Goal: Task Accomplishment & Management: Use online tool/utility

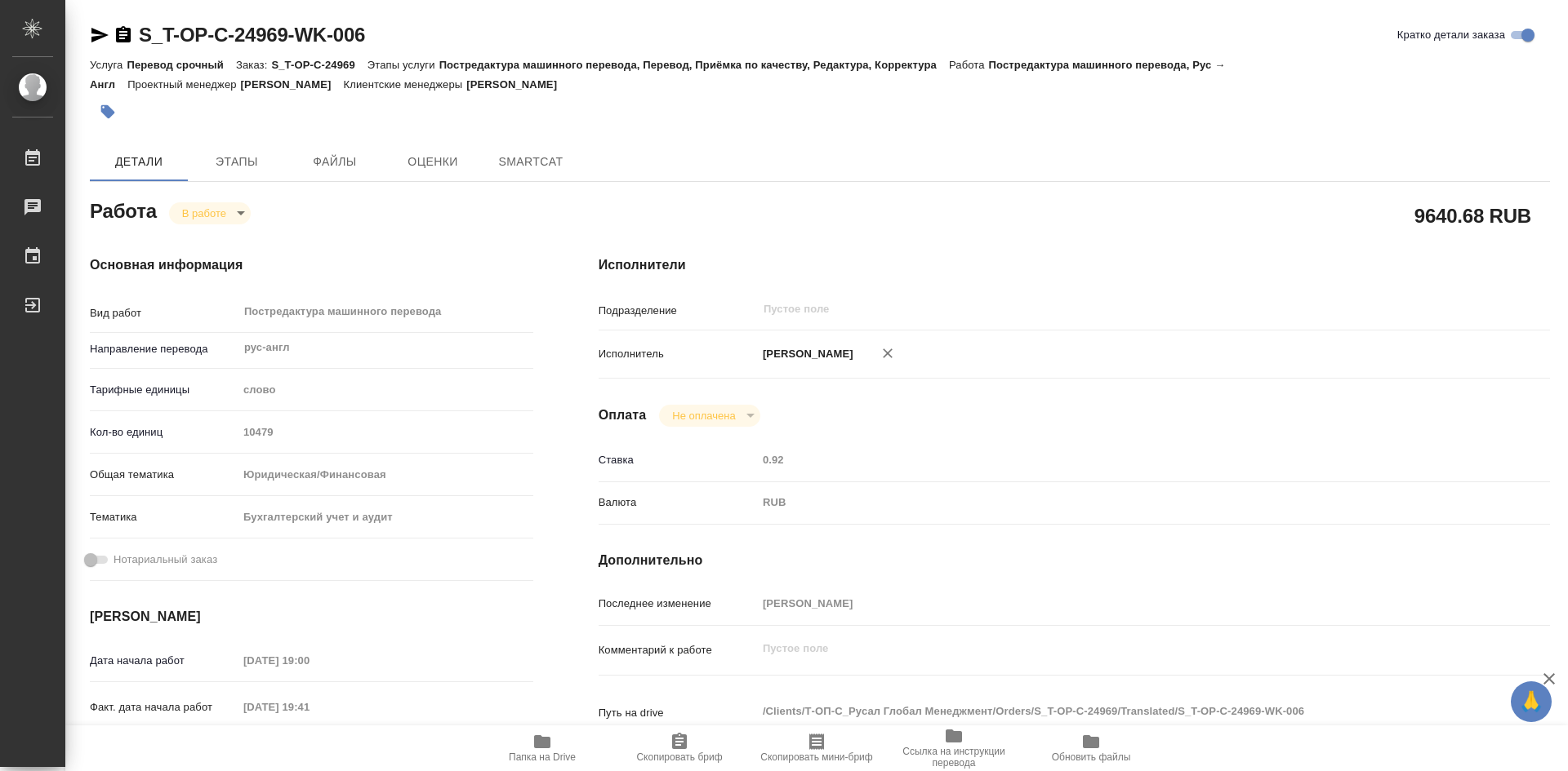
type textarea "x"
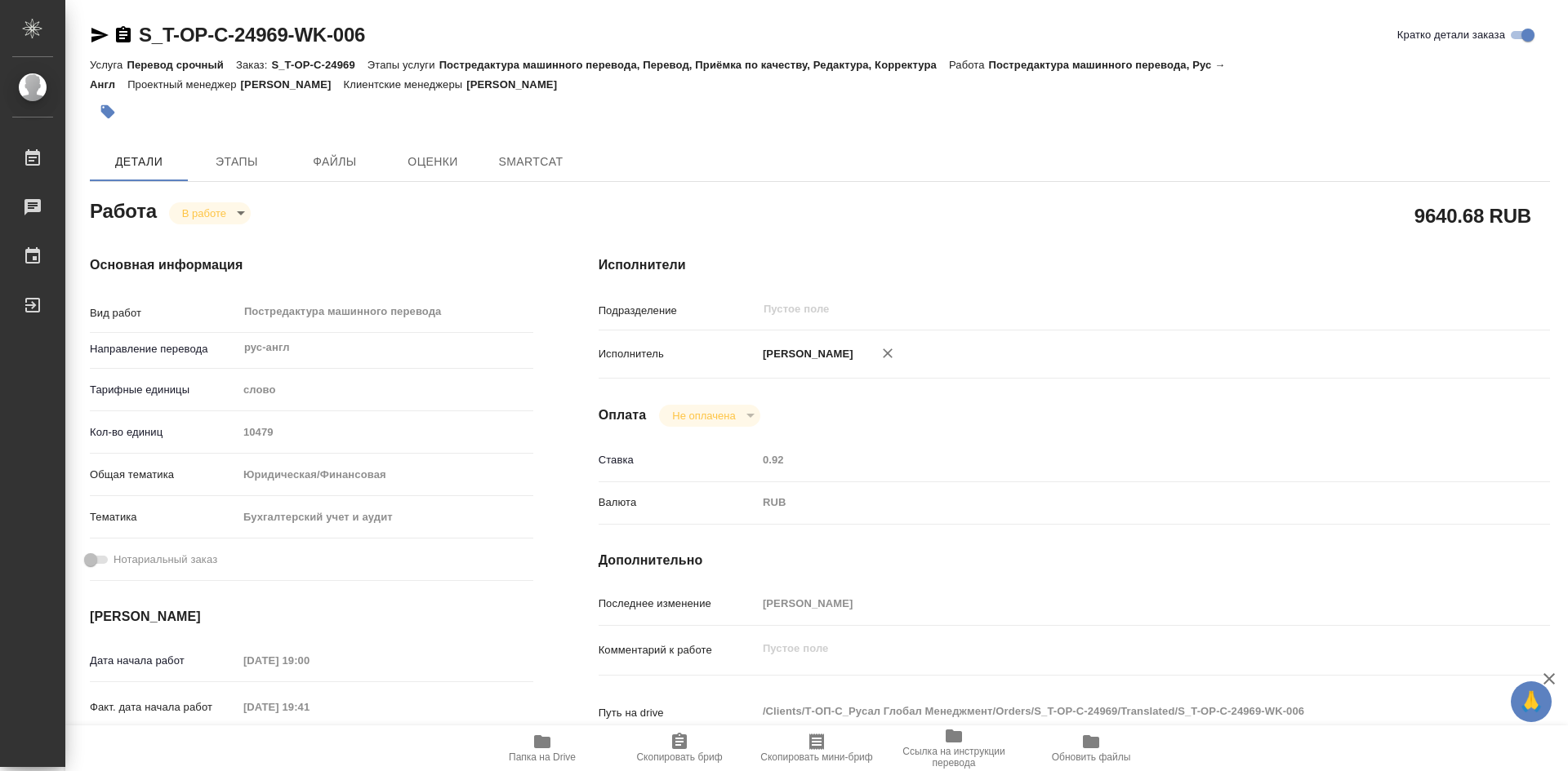
type textarea "x"
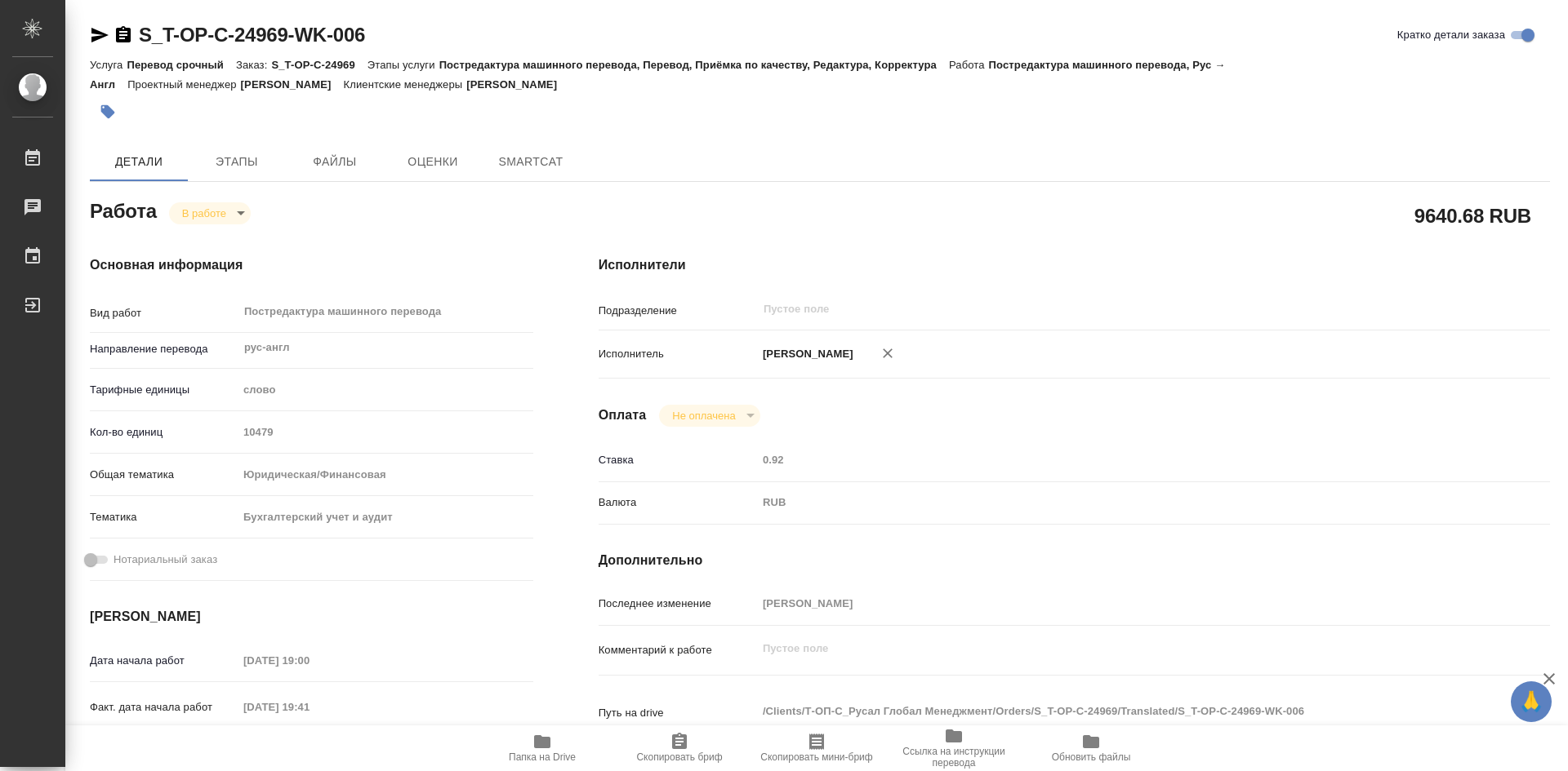
type textarea "x"
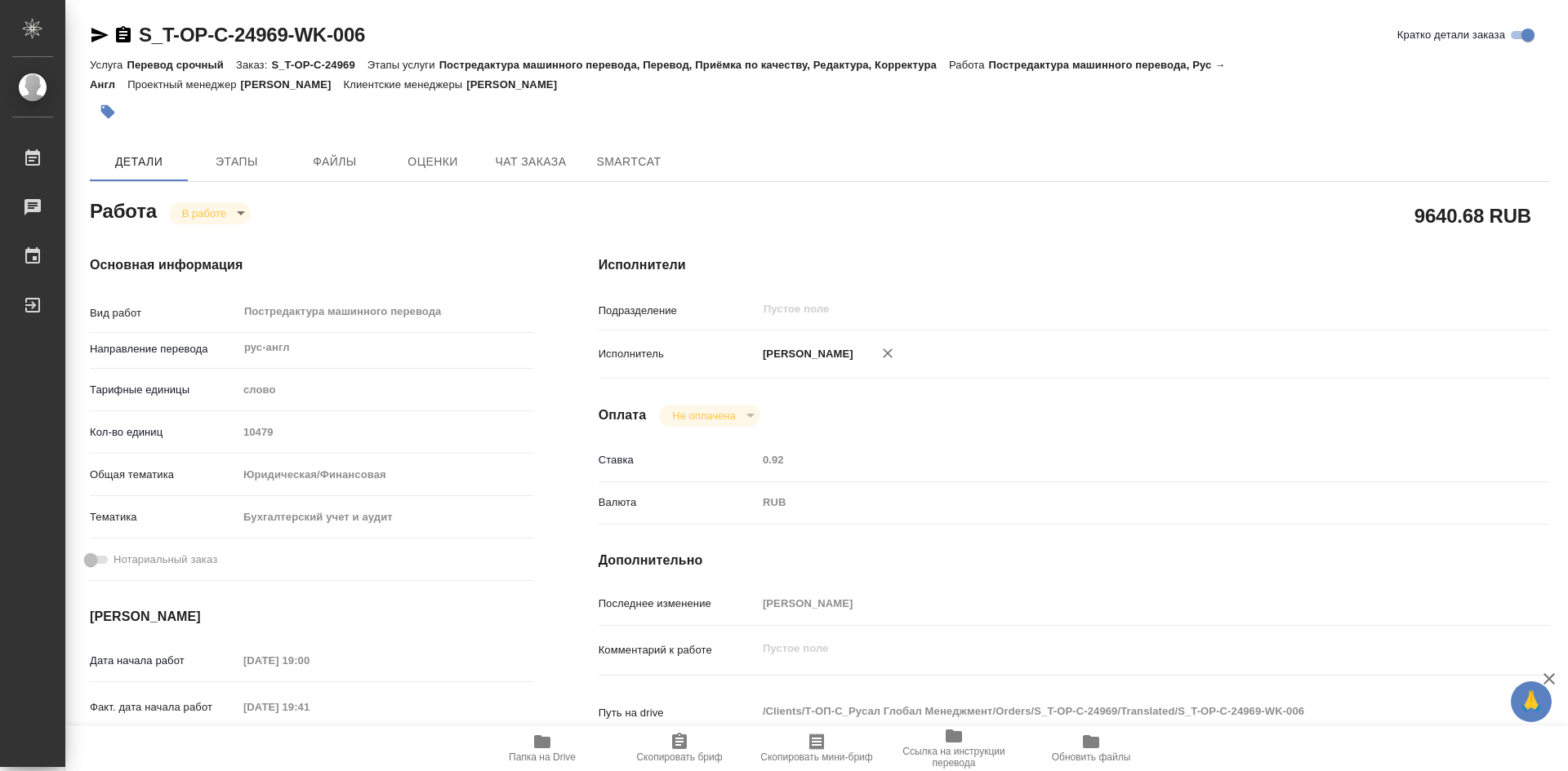
type textarea "x"
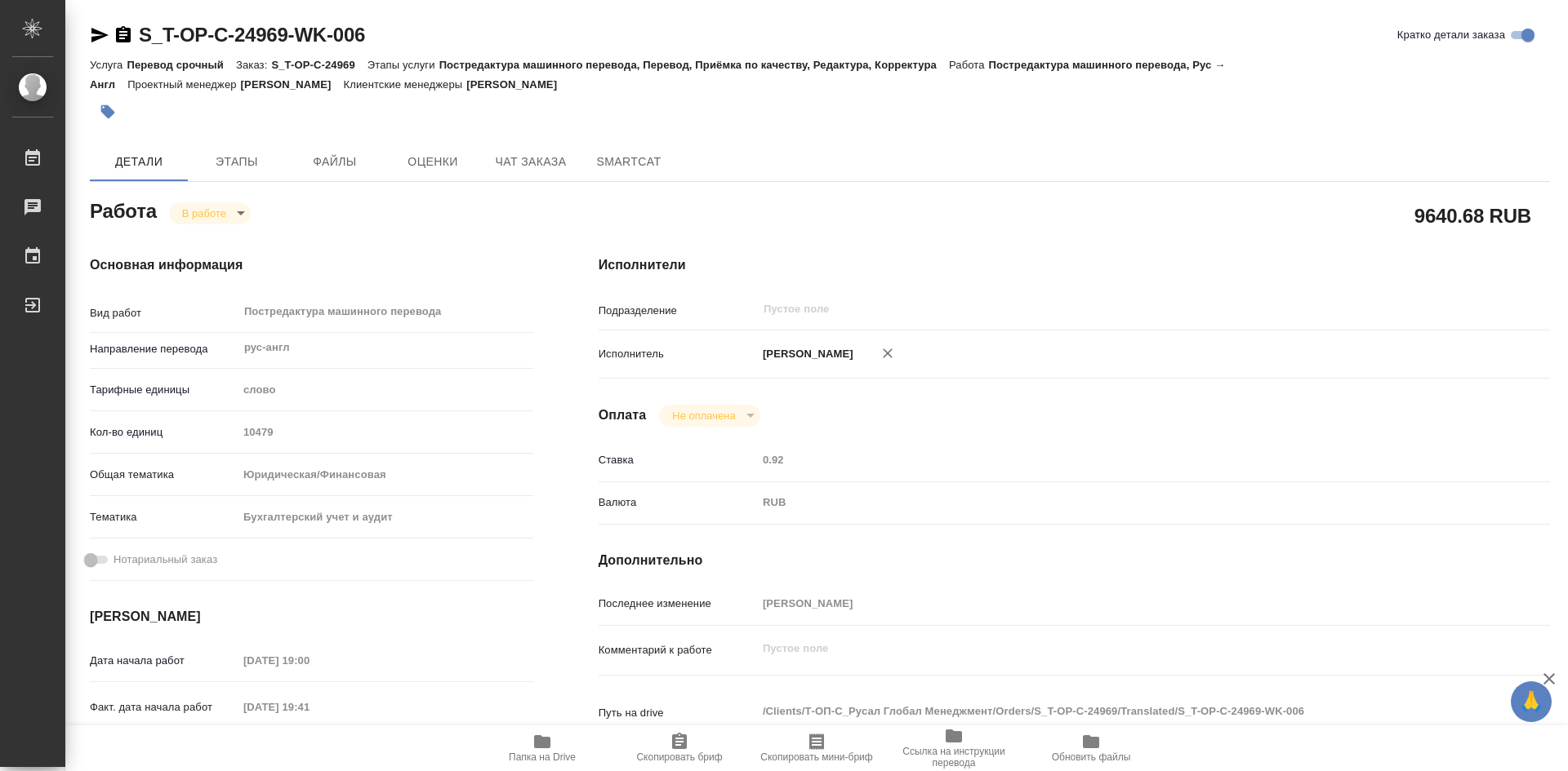
type textarea "x"
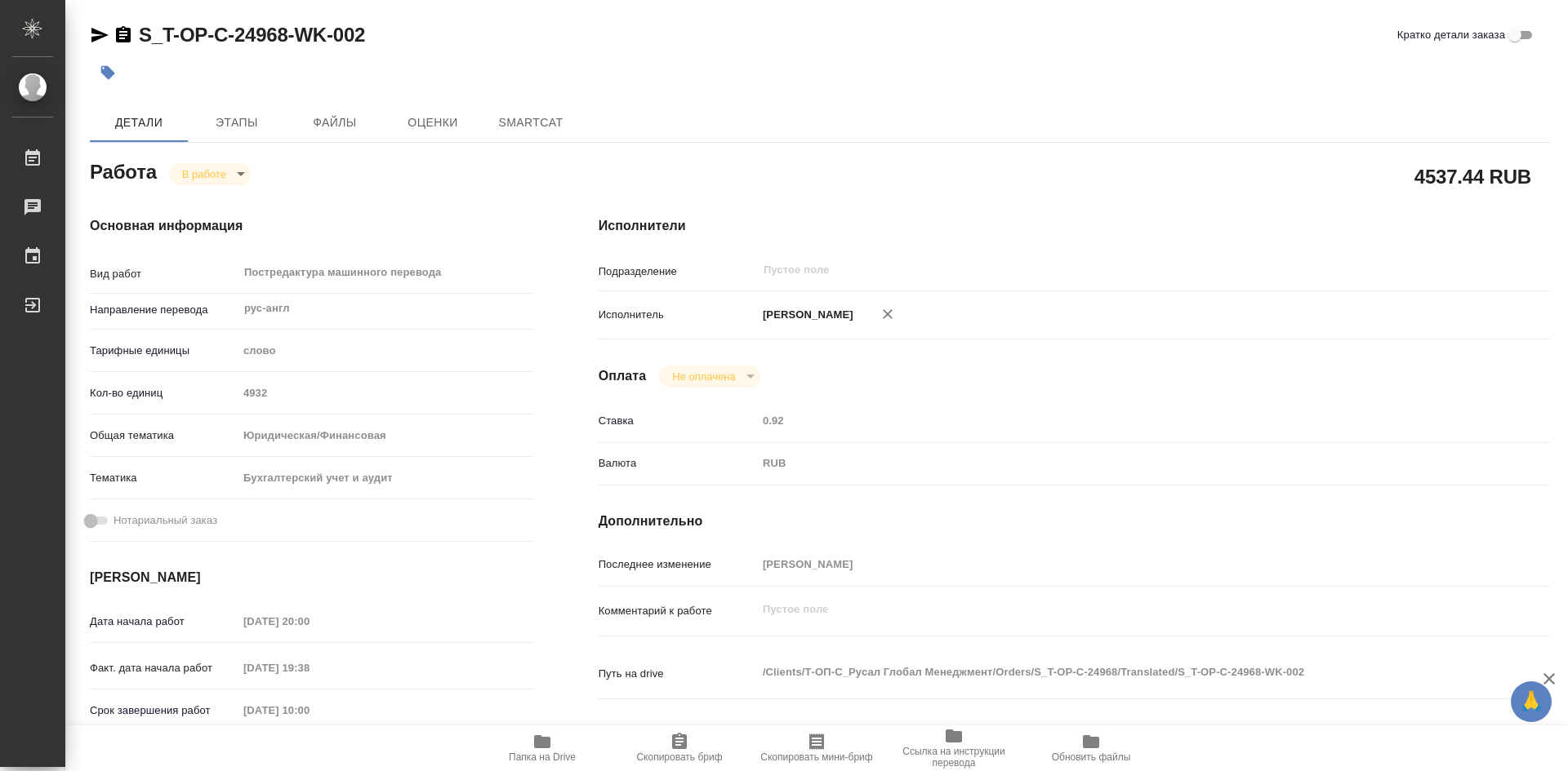
type textarea "x"
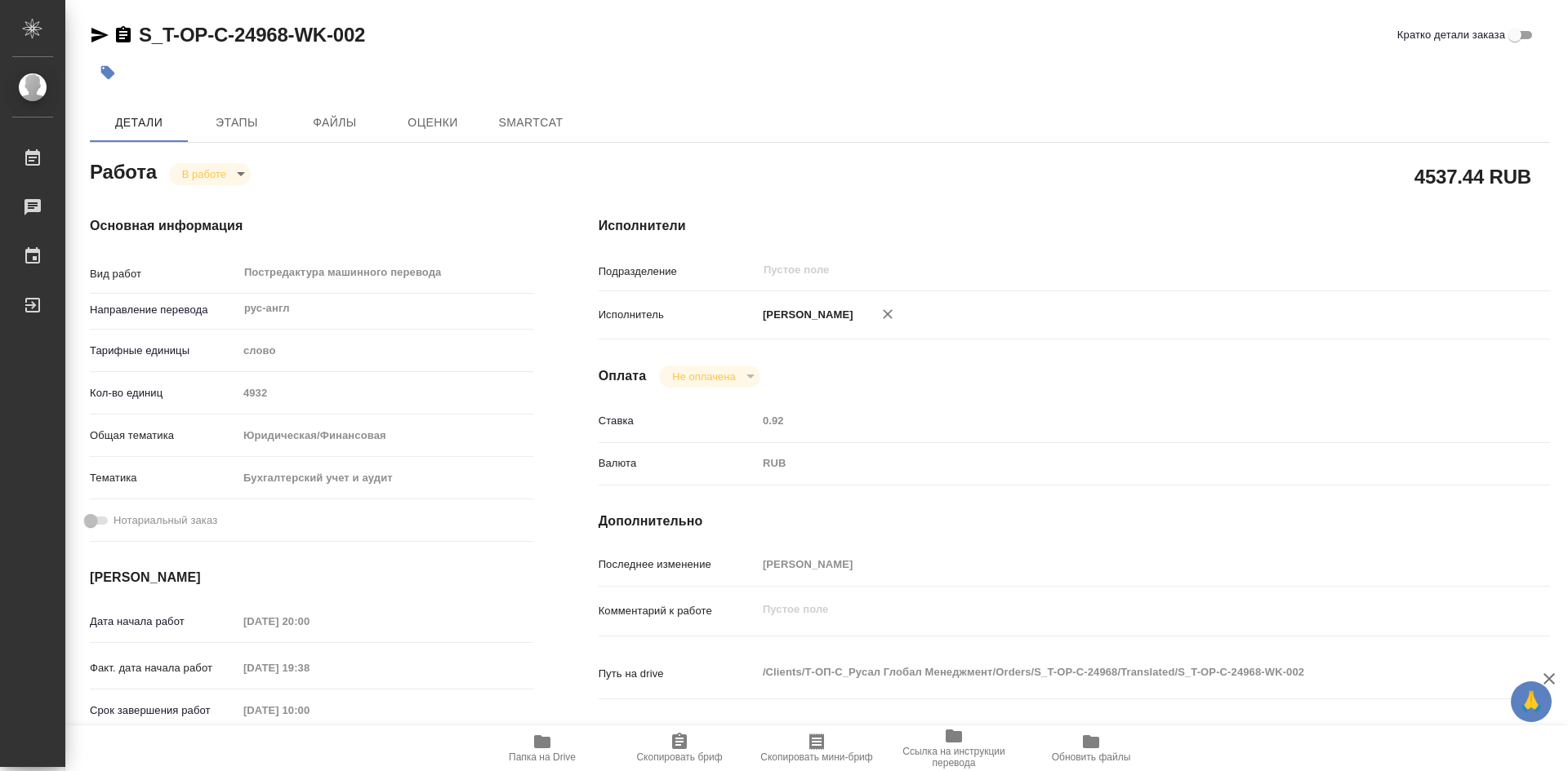
type textarea "x"
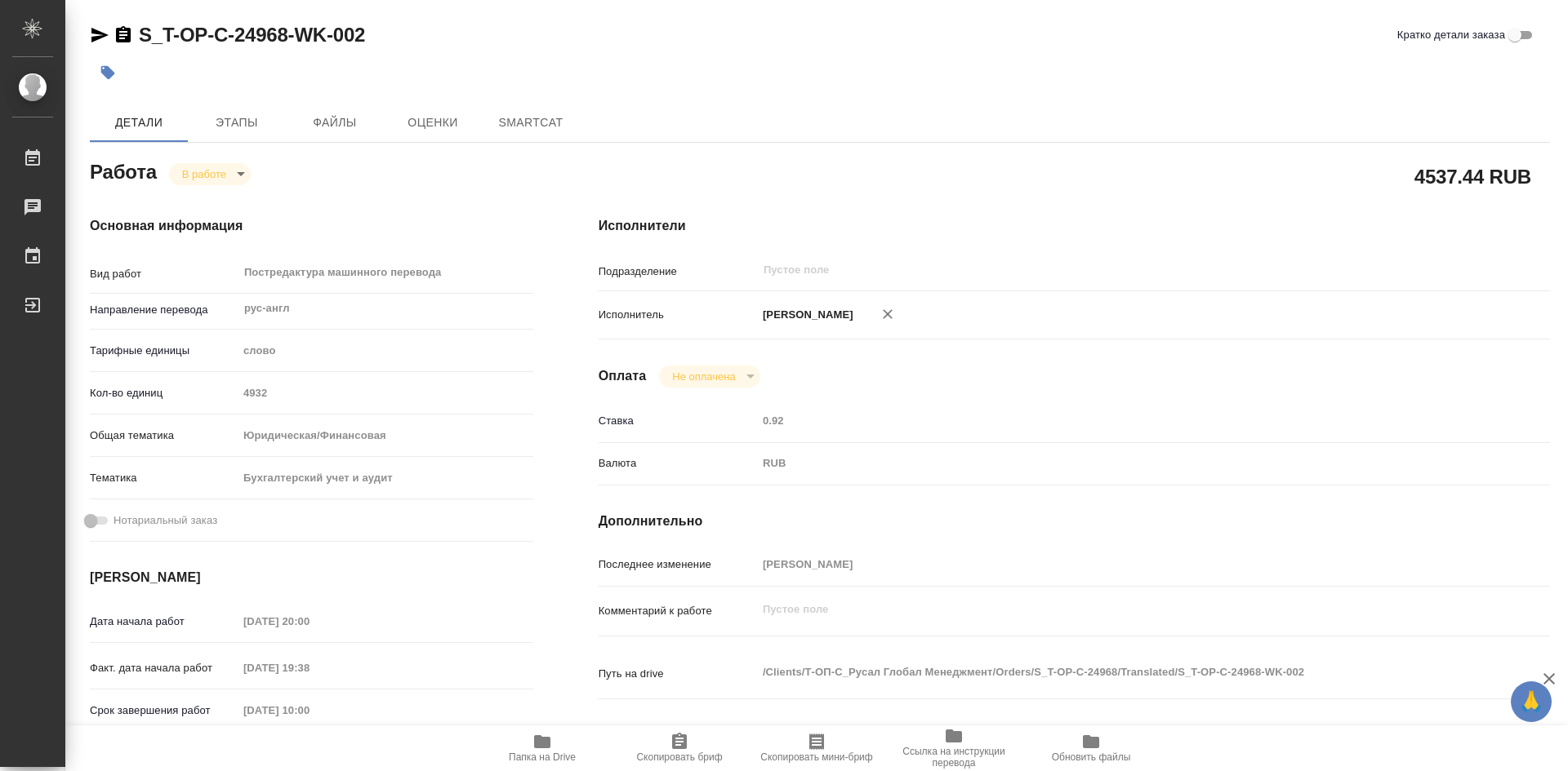
type textarea "x"
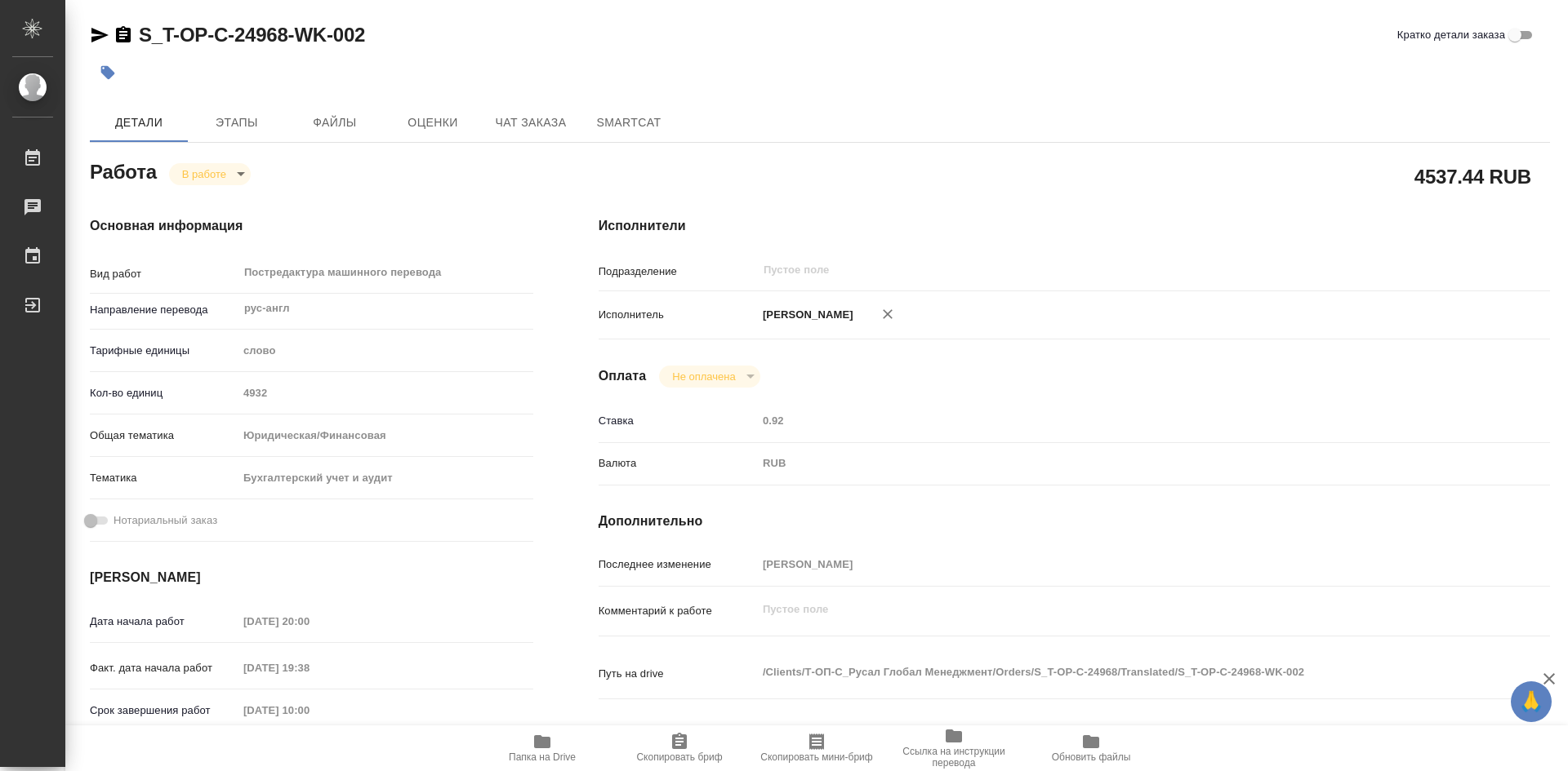
type textarea "x"
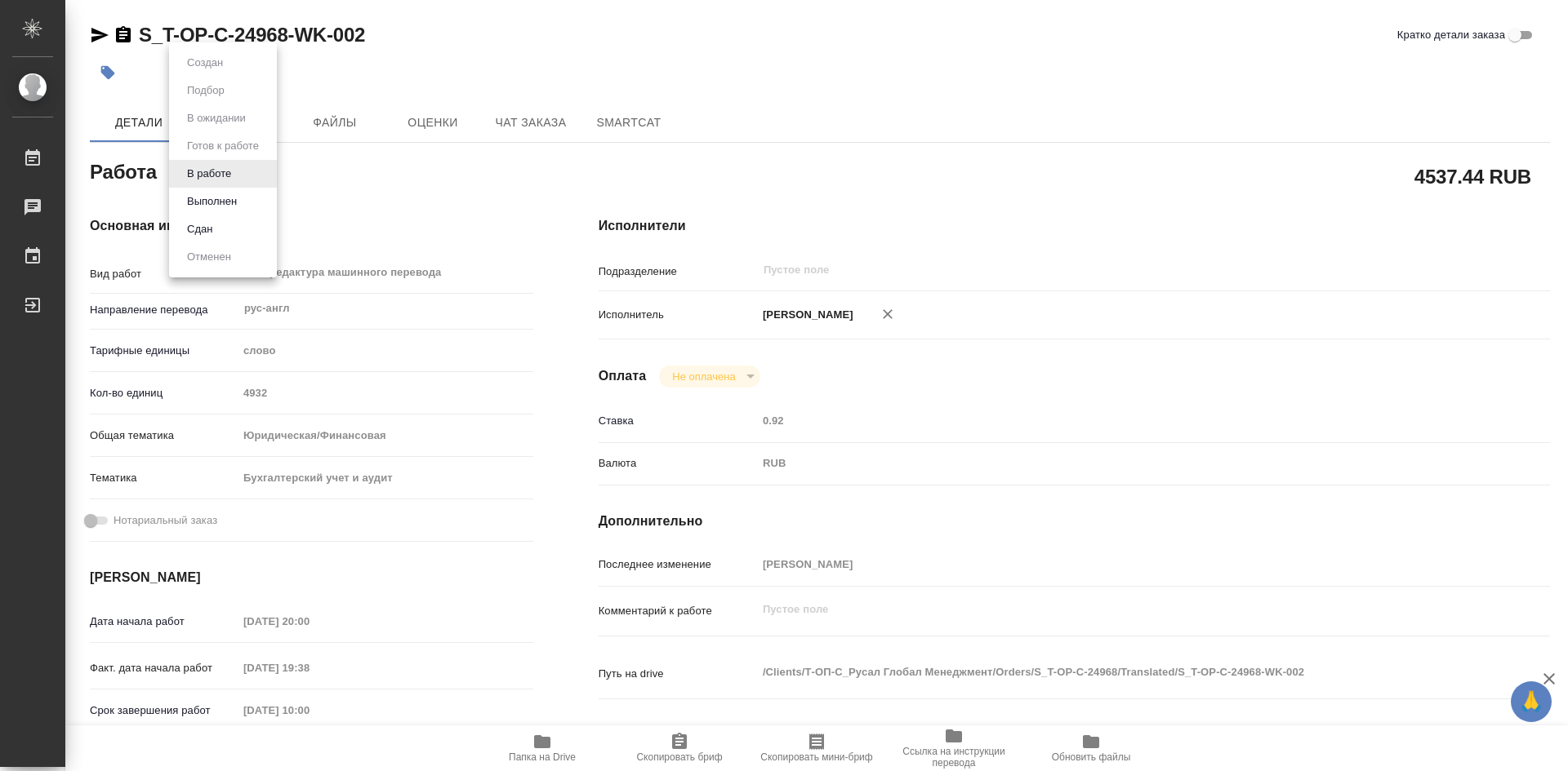
click at [239, 177] on body "🙏 .cls-1 fill:#fff; AWATERA [PERSON_NAME] Работы Чаты График Выйти S_T-OP-C-249…" at bounding box center [784, 385] width 1568 height 771
type textarea "x"
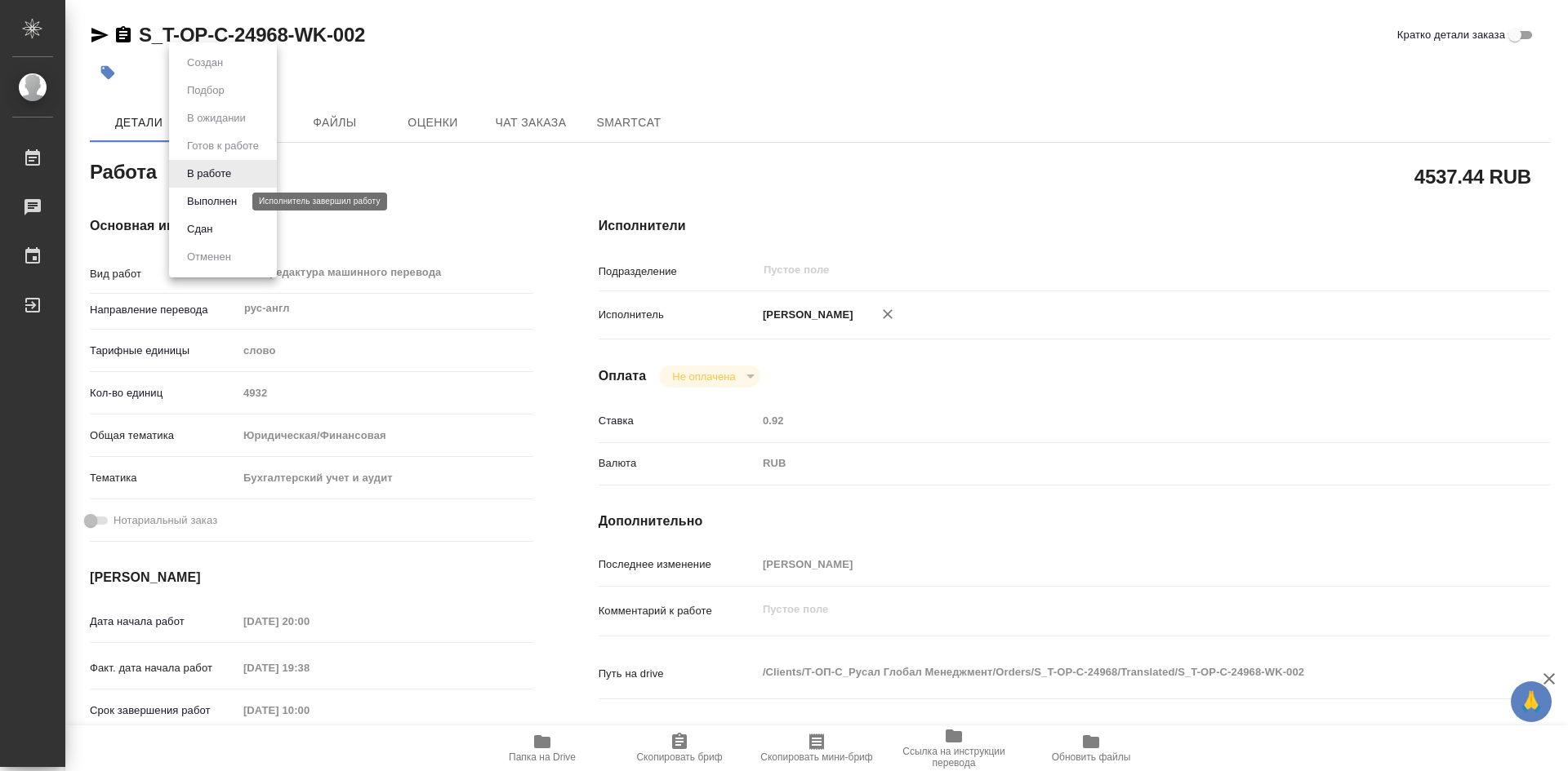
type textarea "x"
click at [214, 202] on button "Выполнен" at bounding box center [212, 202] width 60 height 18
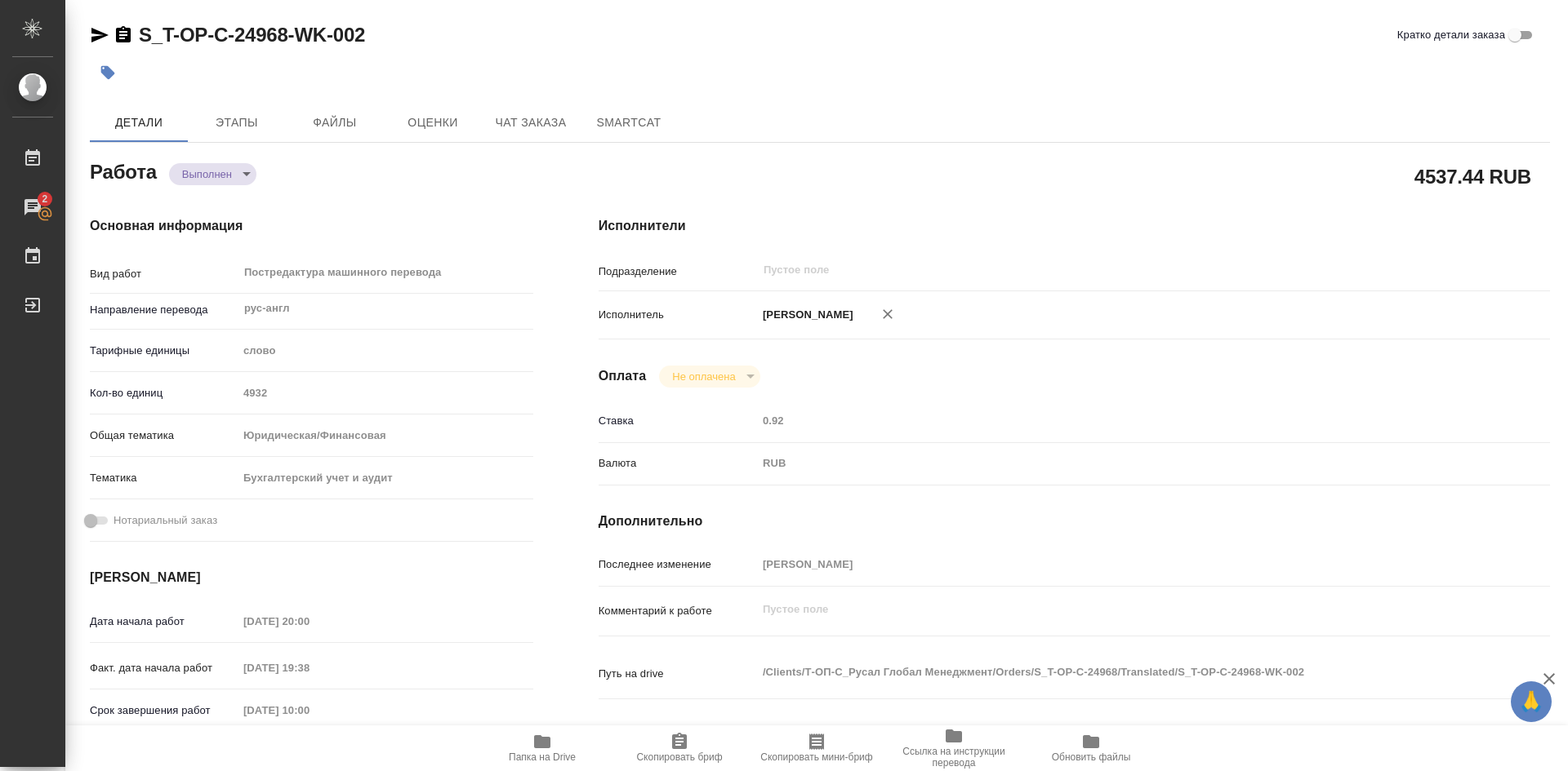
type textarea "x"
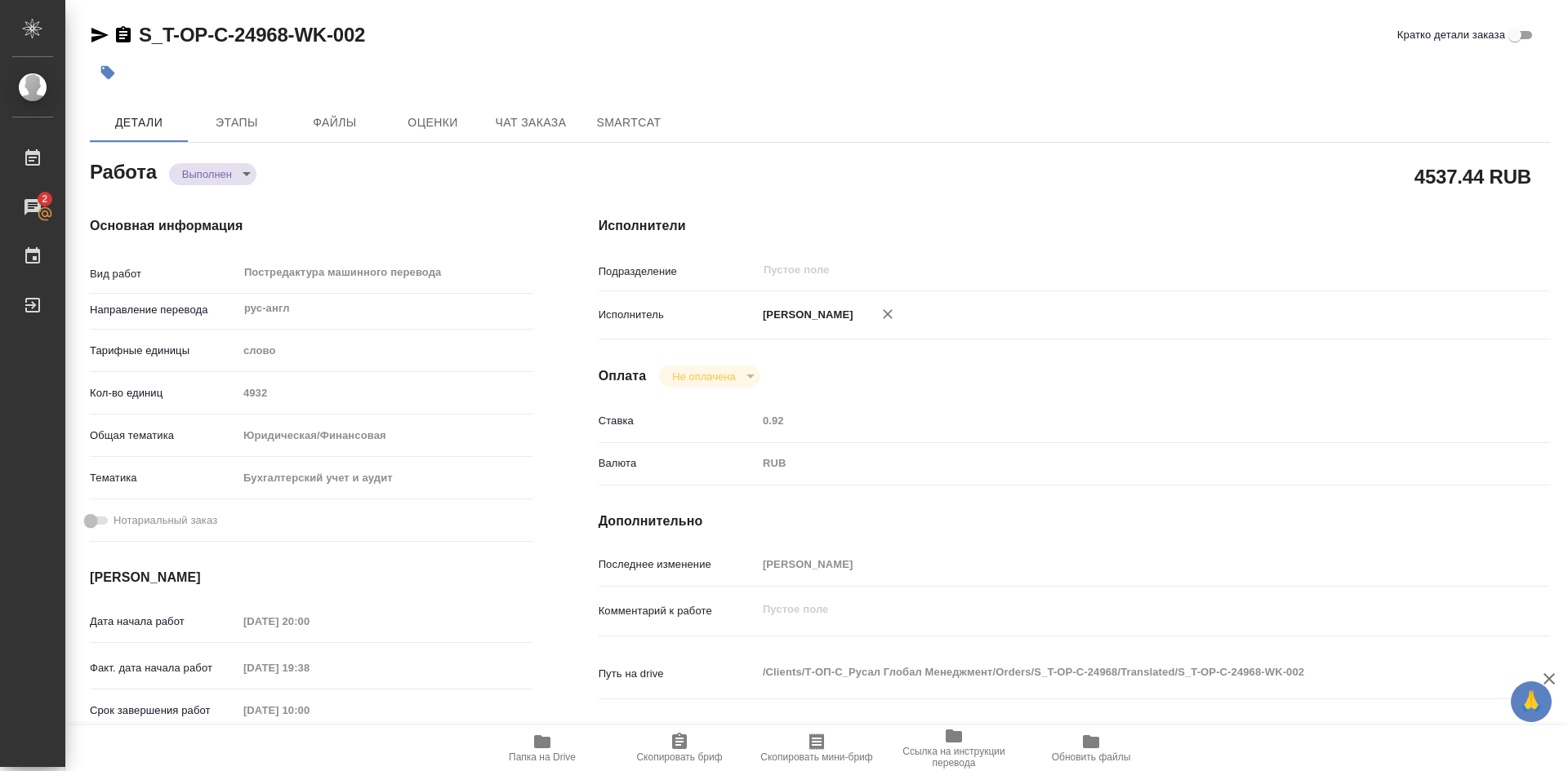
click at [541, 732] on icon "button" at bounding box center [542, 742] width 20 height 20
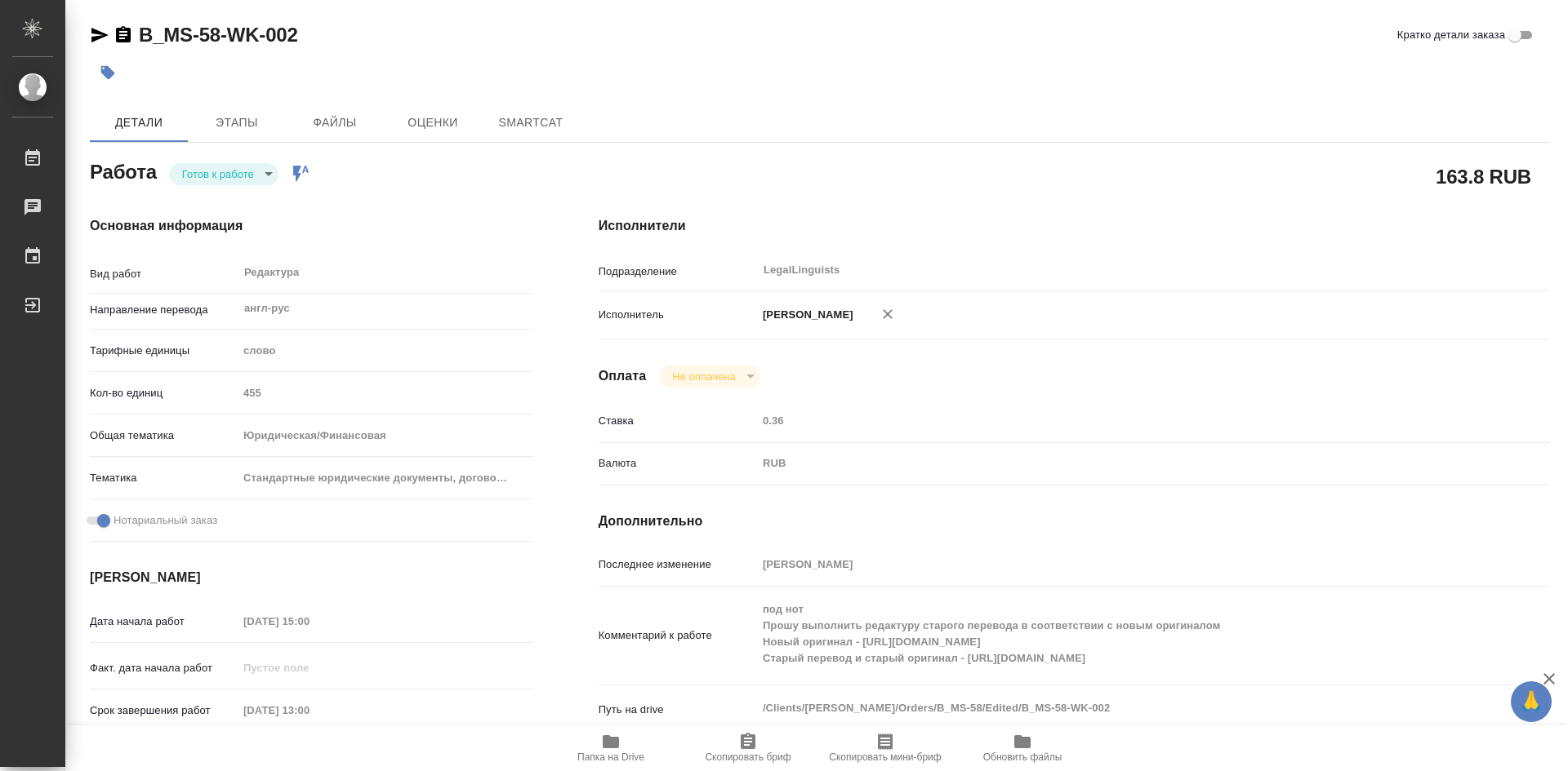
type textarea "x"
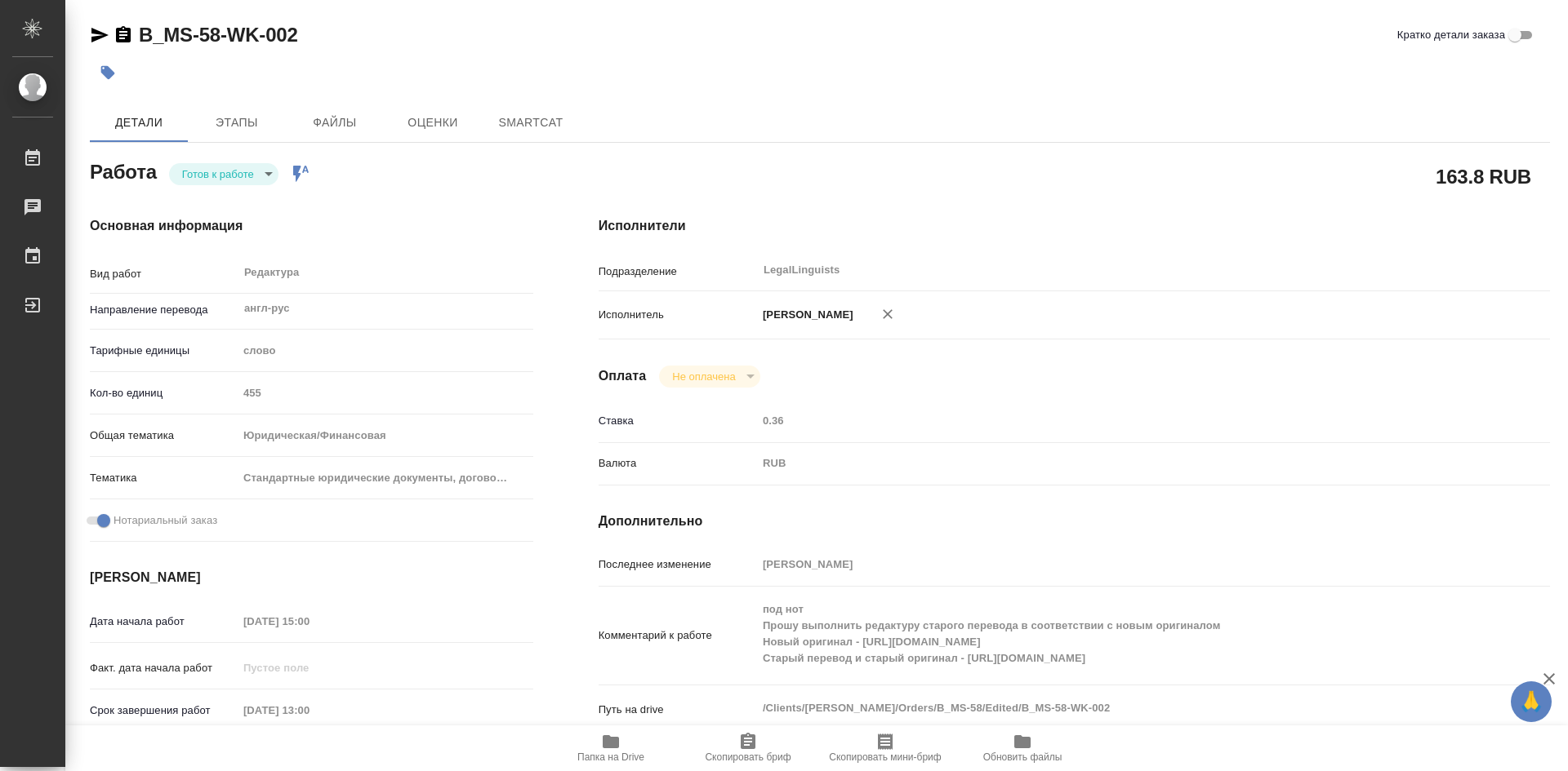
type textarea "x"
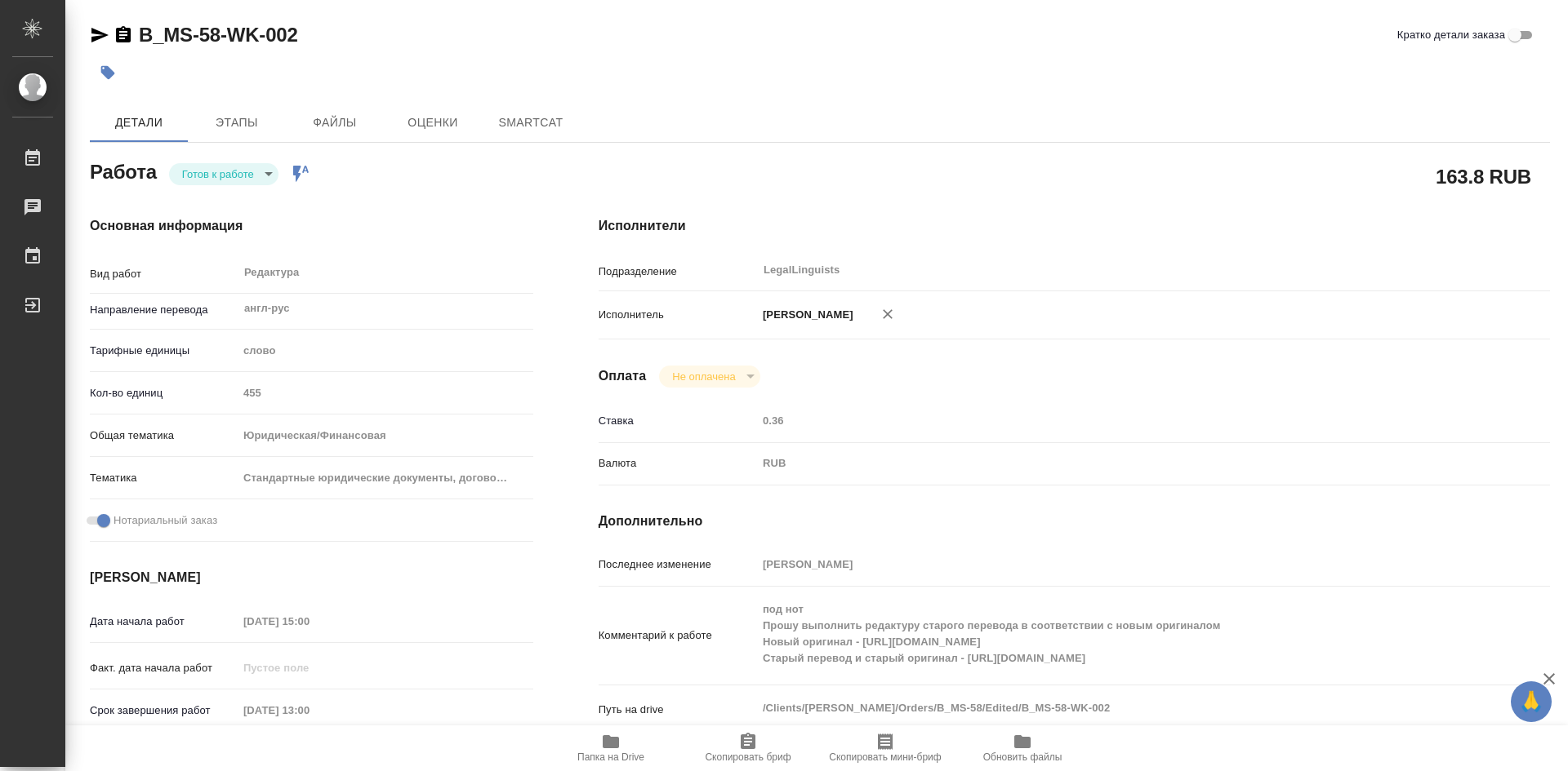
type textarea "x"
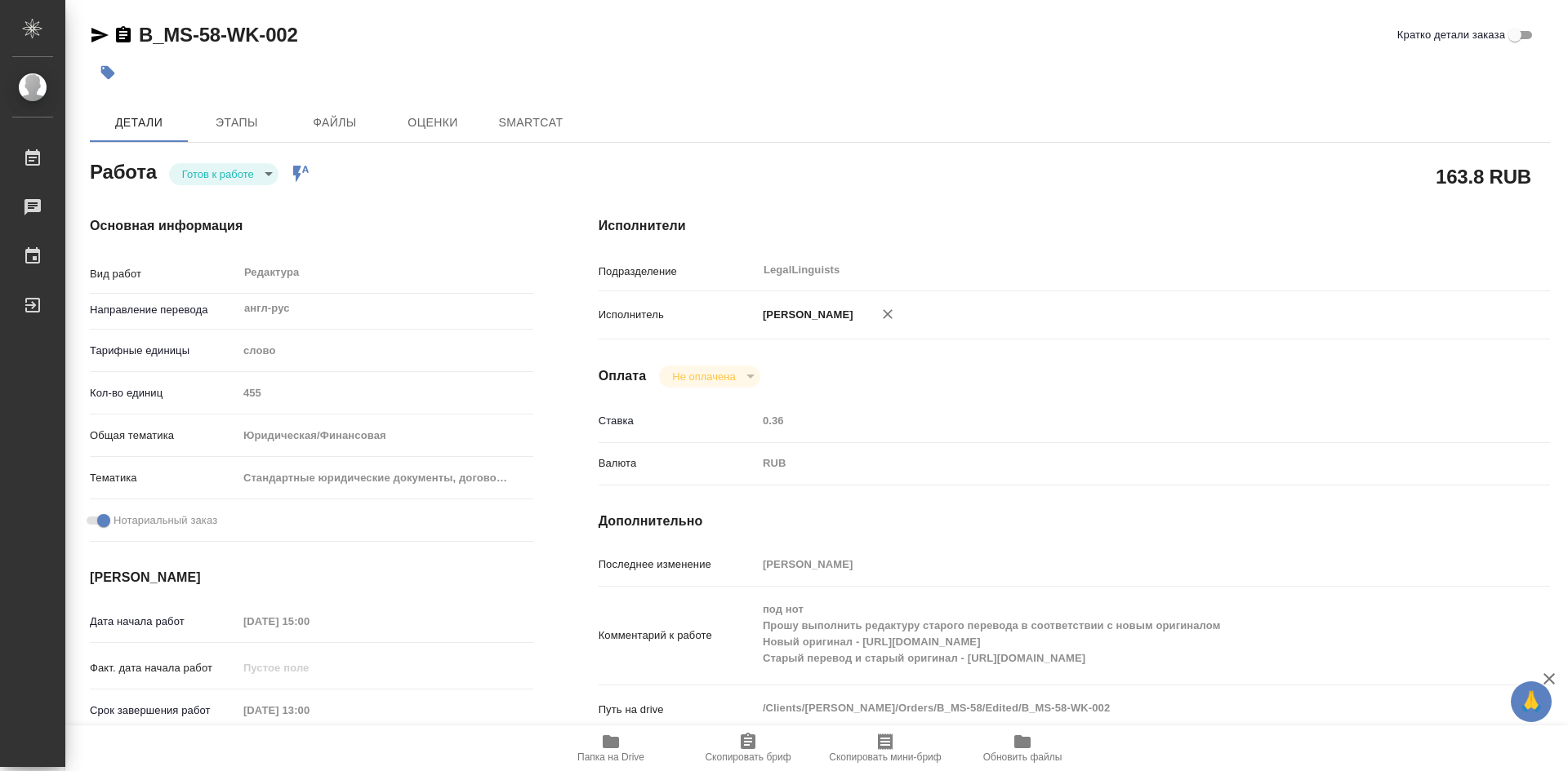
type textarea "x"
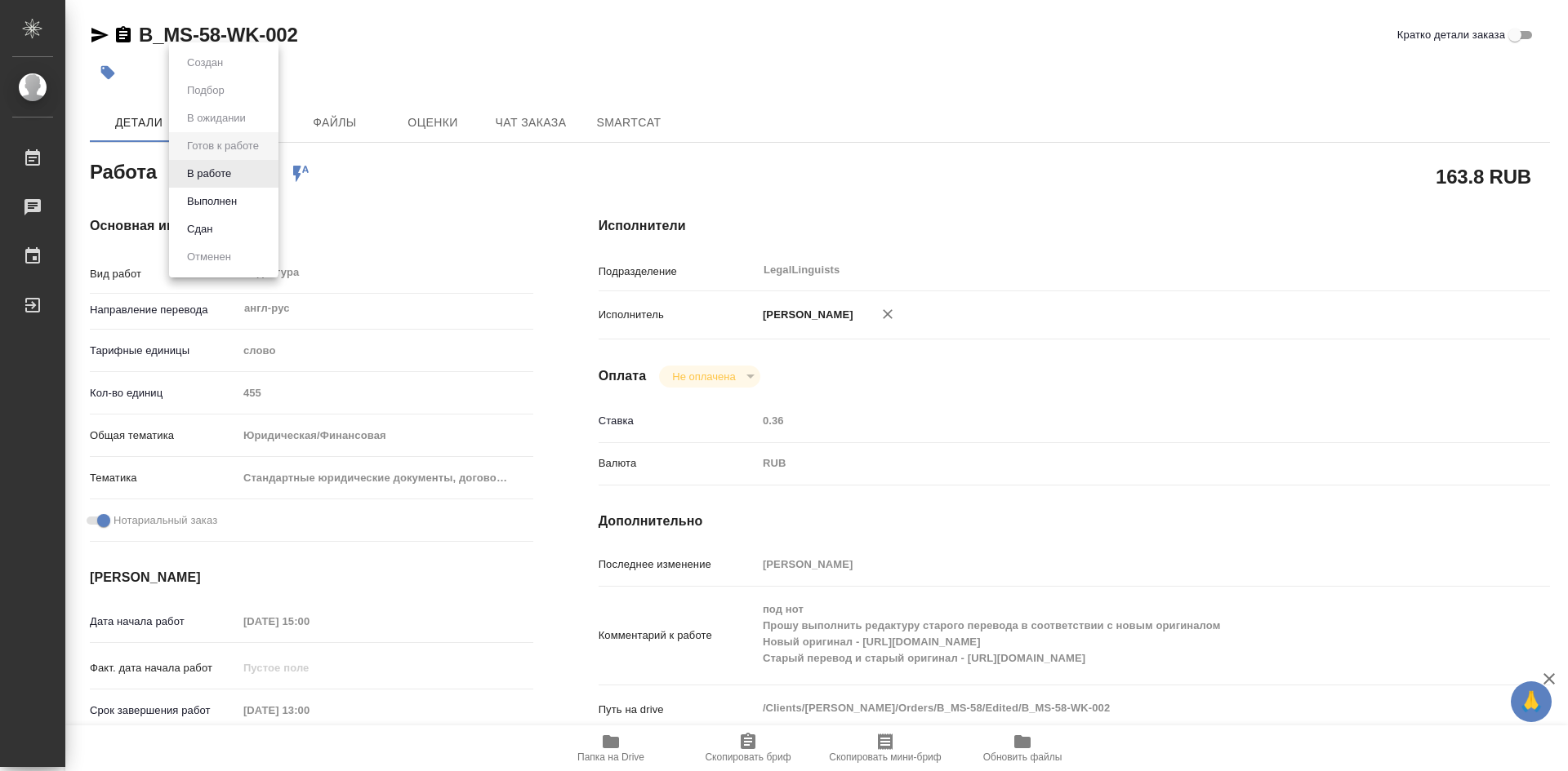
click at [270, 171] on body "🙏 .cls-1 fill:#fff; AWATERA [PERSON_NAME] Работы Чаты График Выйти B_MS-58-WK-0…" at bounding box center [784, 385] width 1568 height 771
type textarea "x"
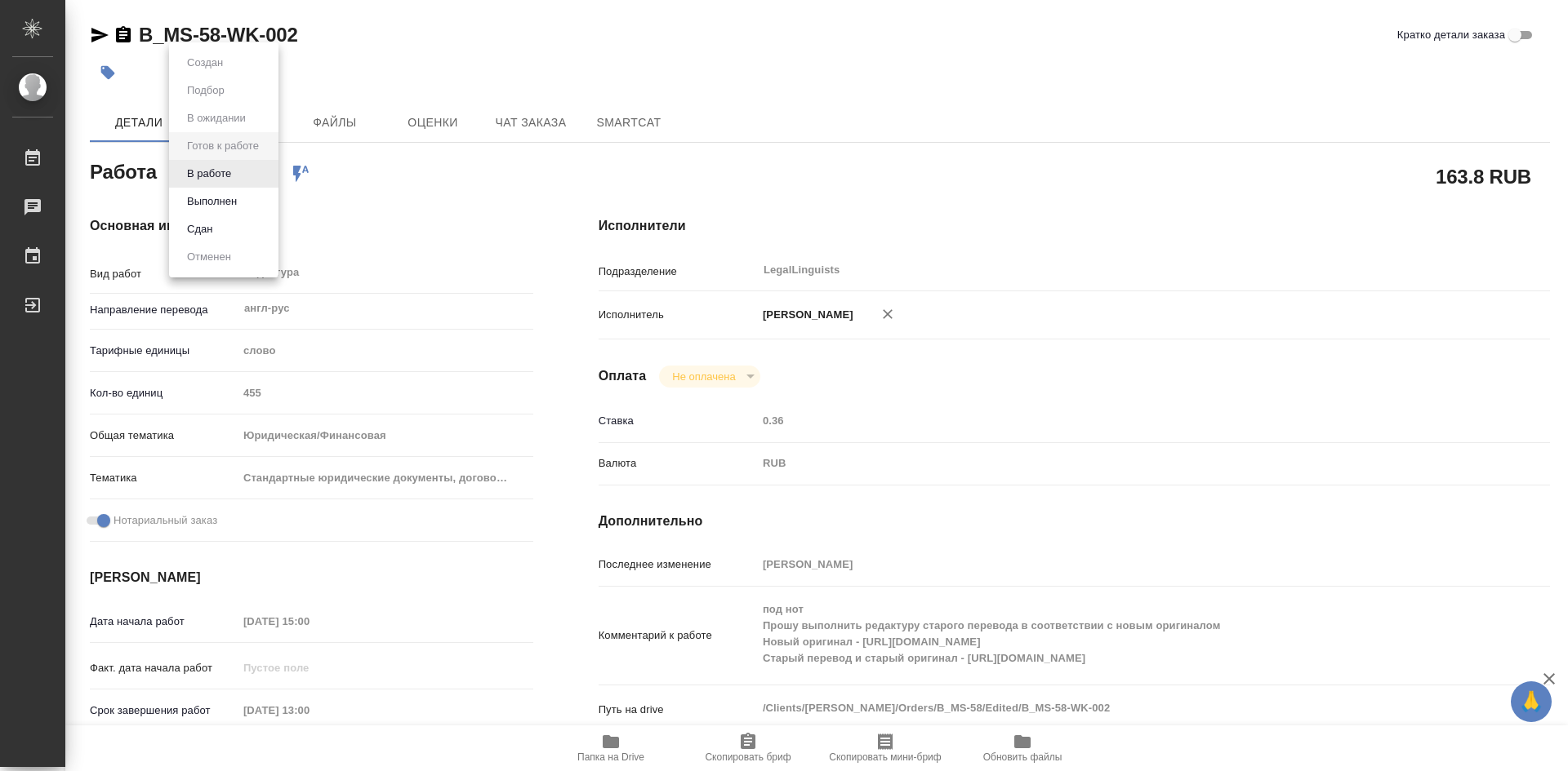
type textarea "x"
click at [229, 200] on button "Выполнен" at bounding box center [212, 202] width 60 height 18
type textarea "x"
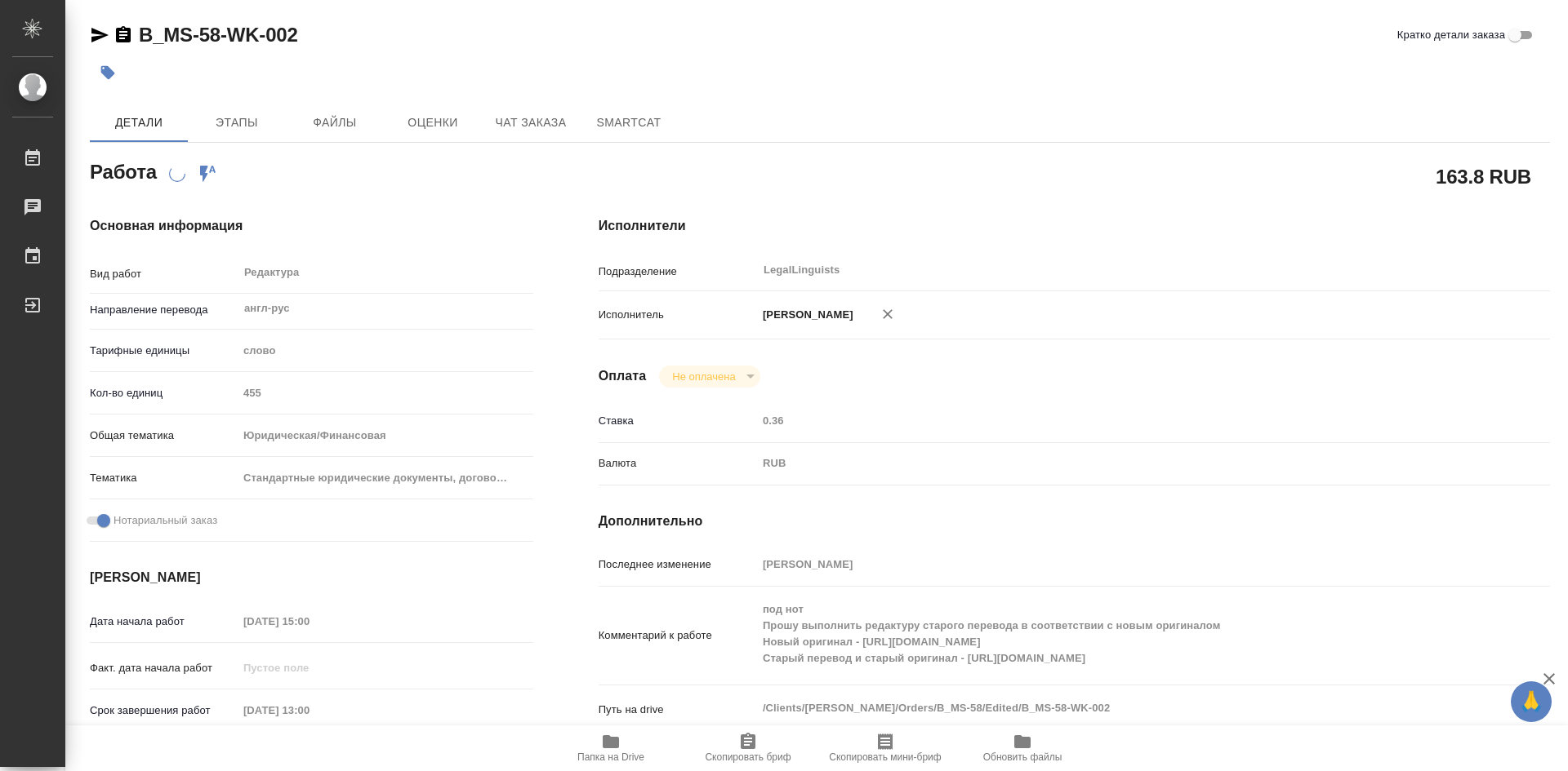
type textarea "x"
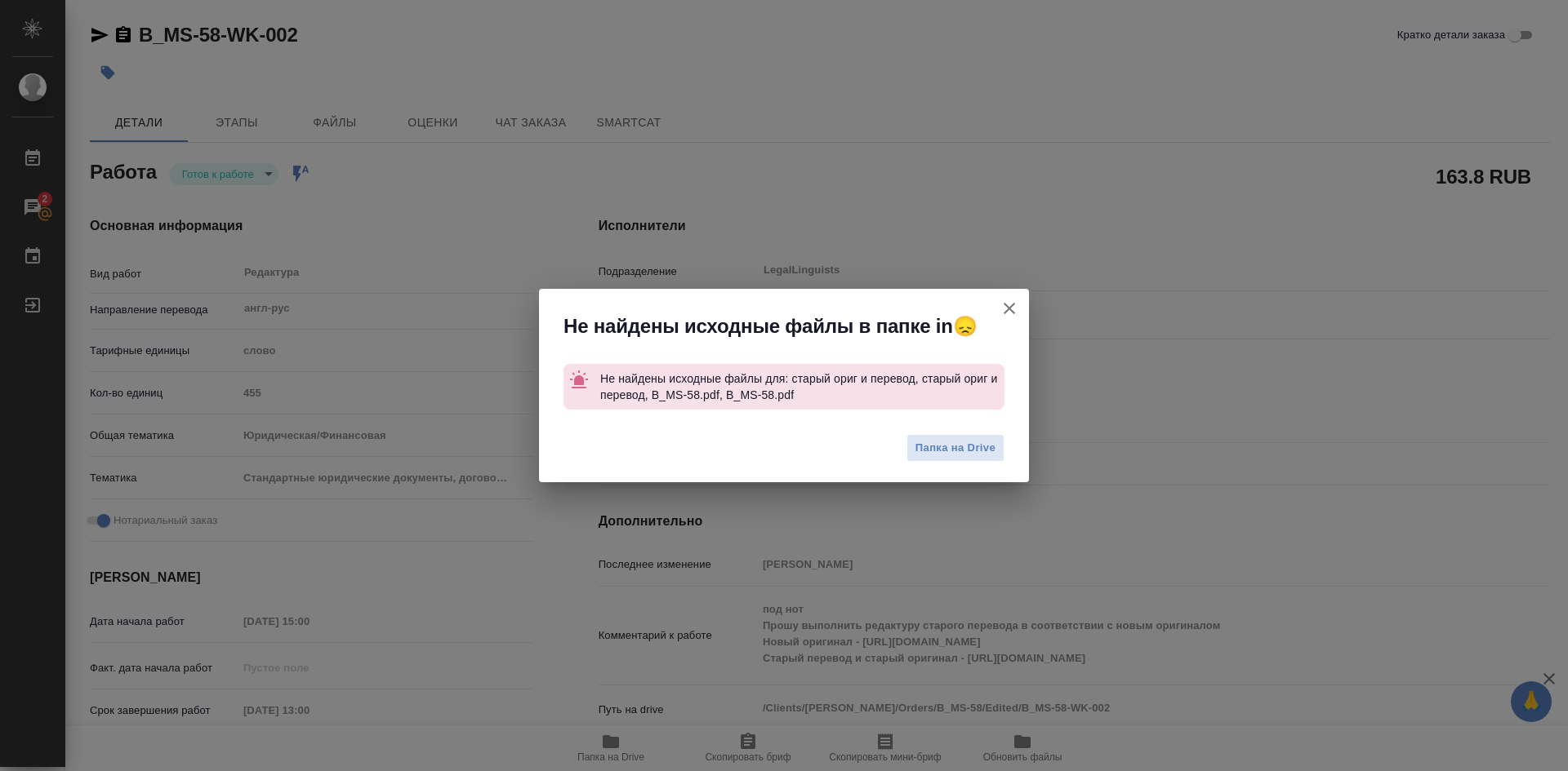
type textarea "x"
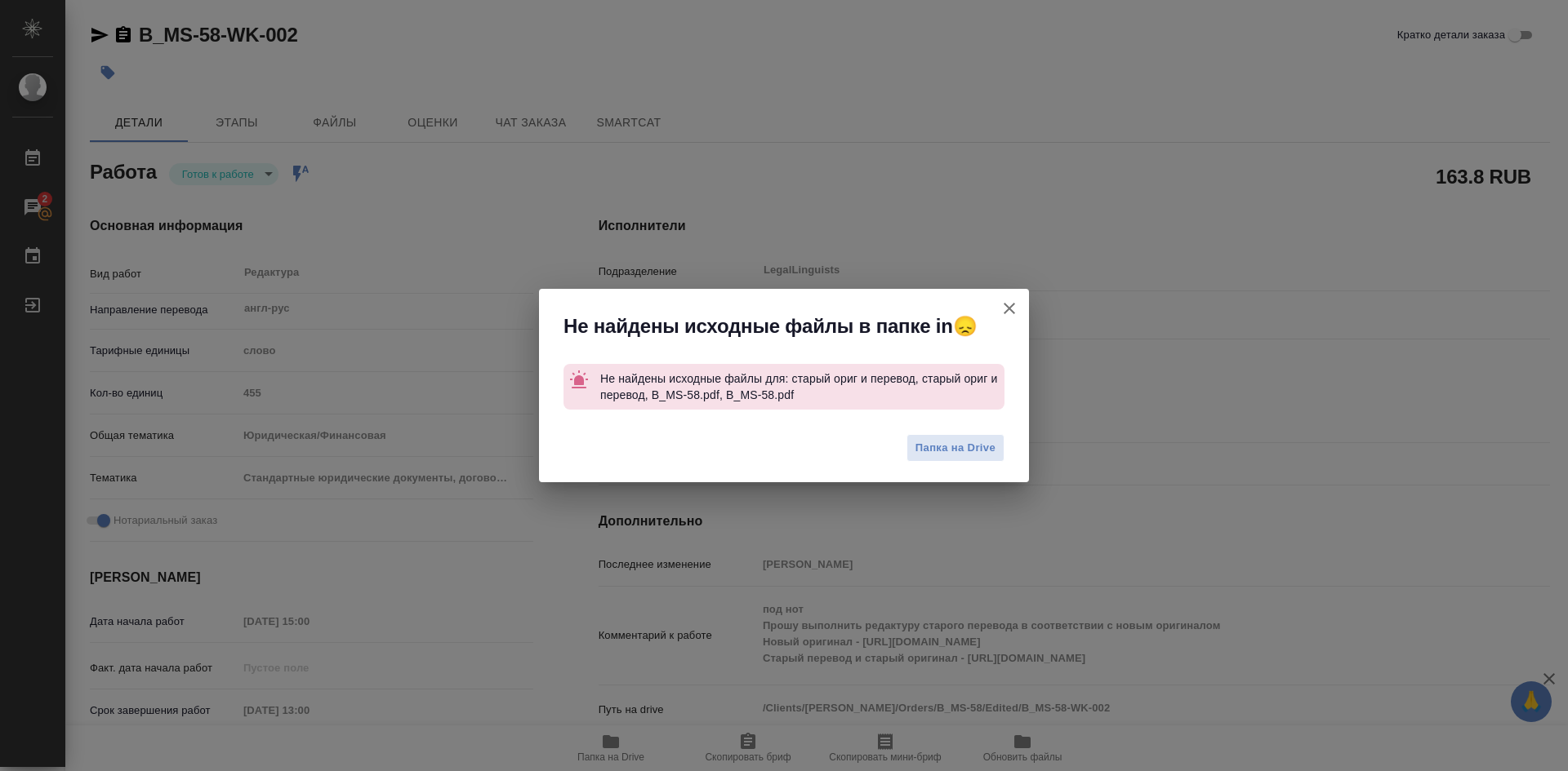
type textarea "x"
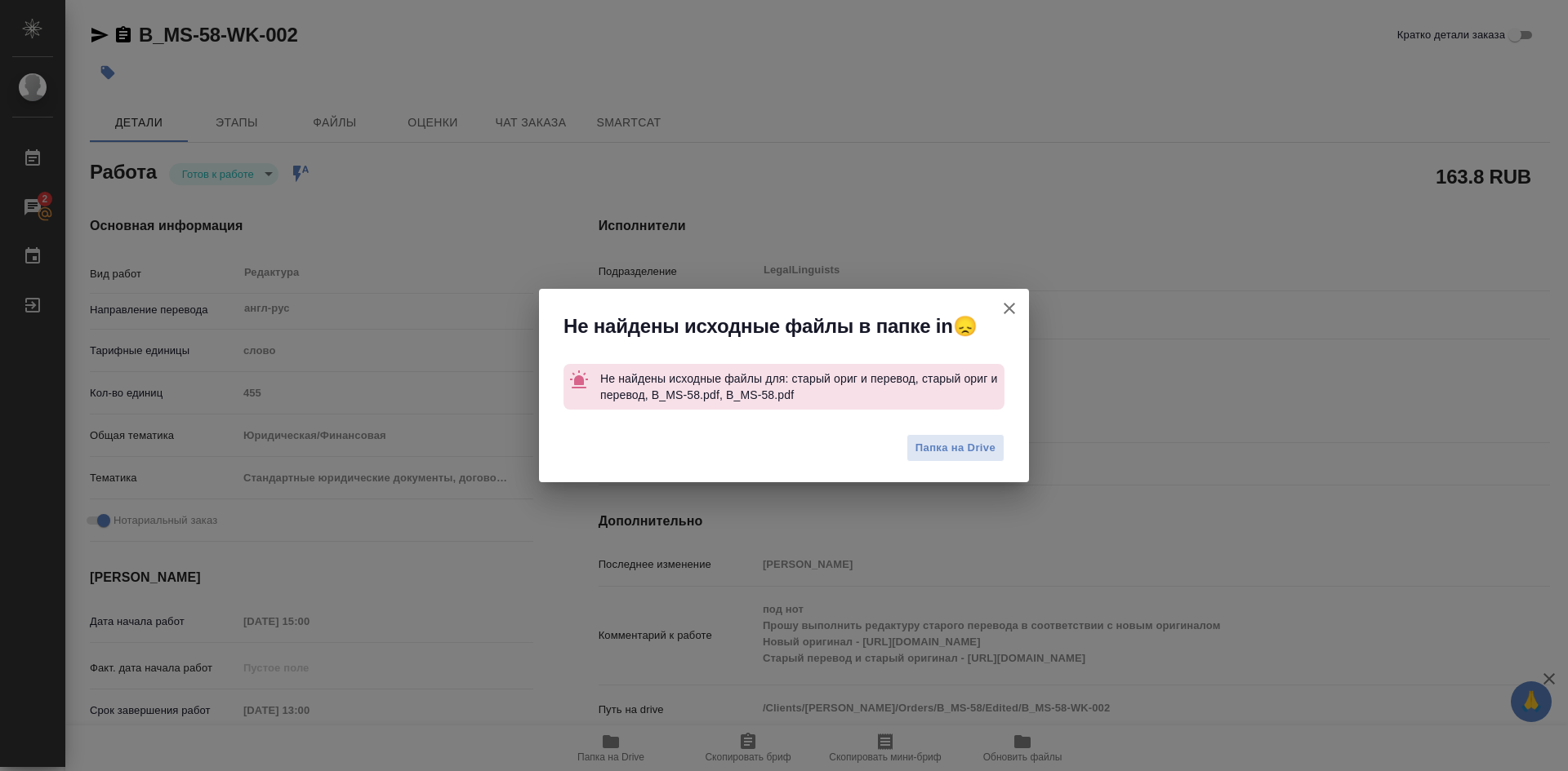
type textarea "x"
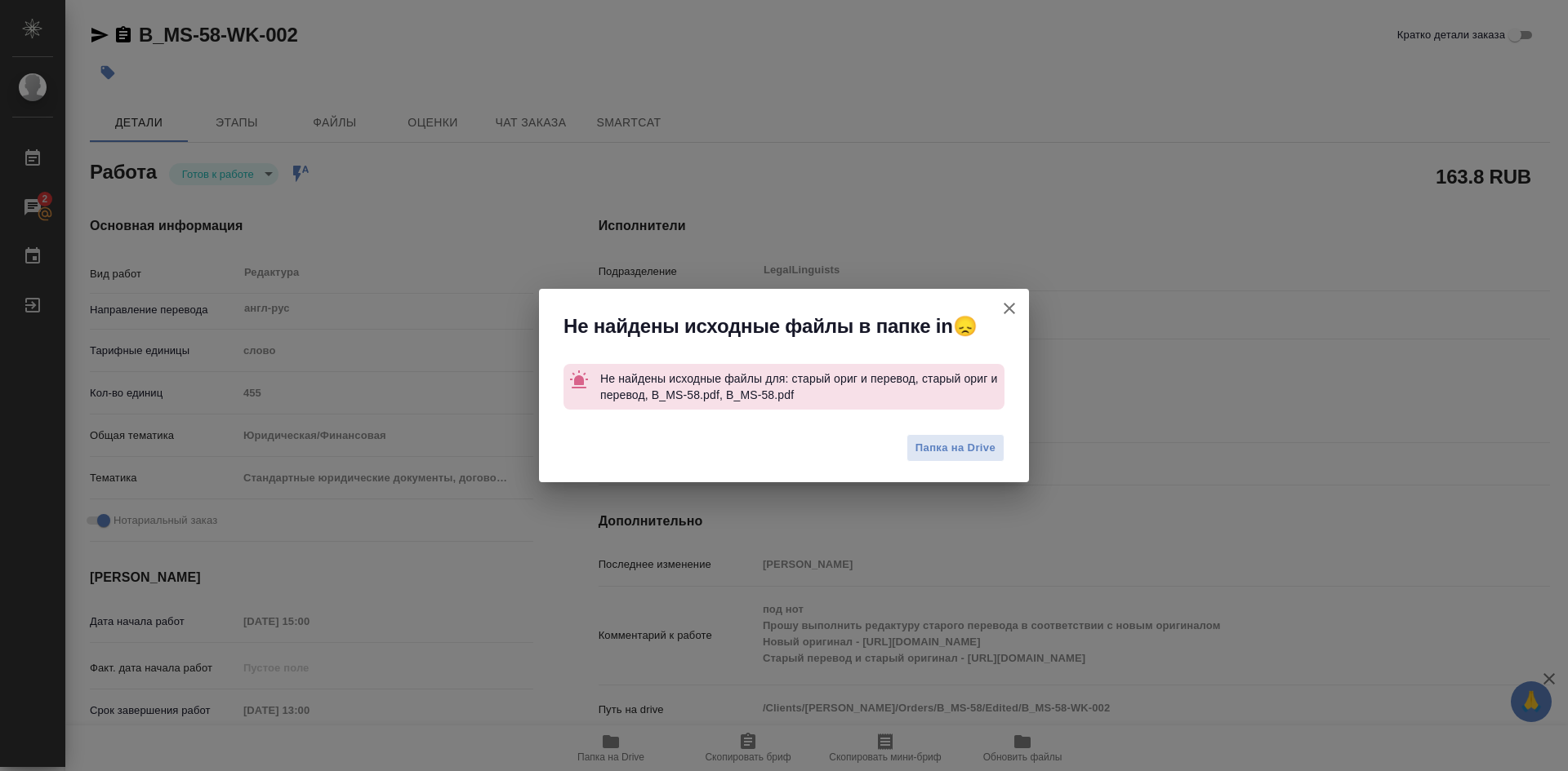
type textarea "x"
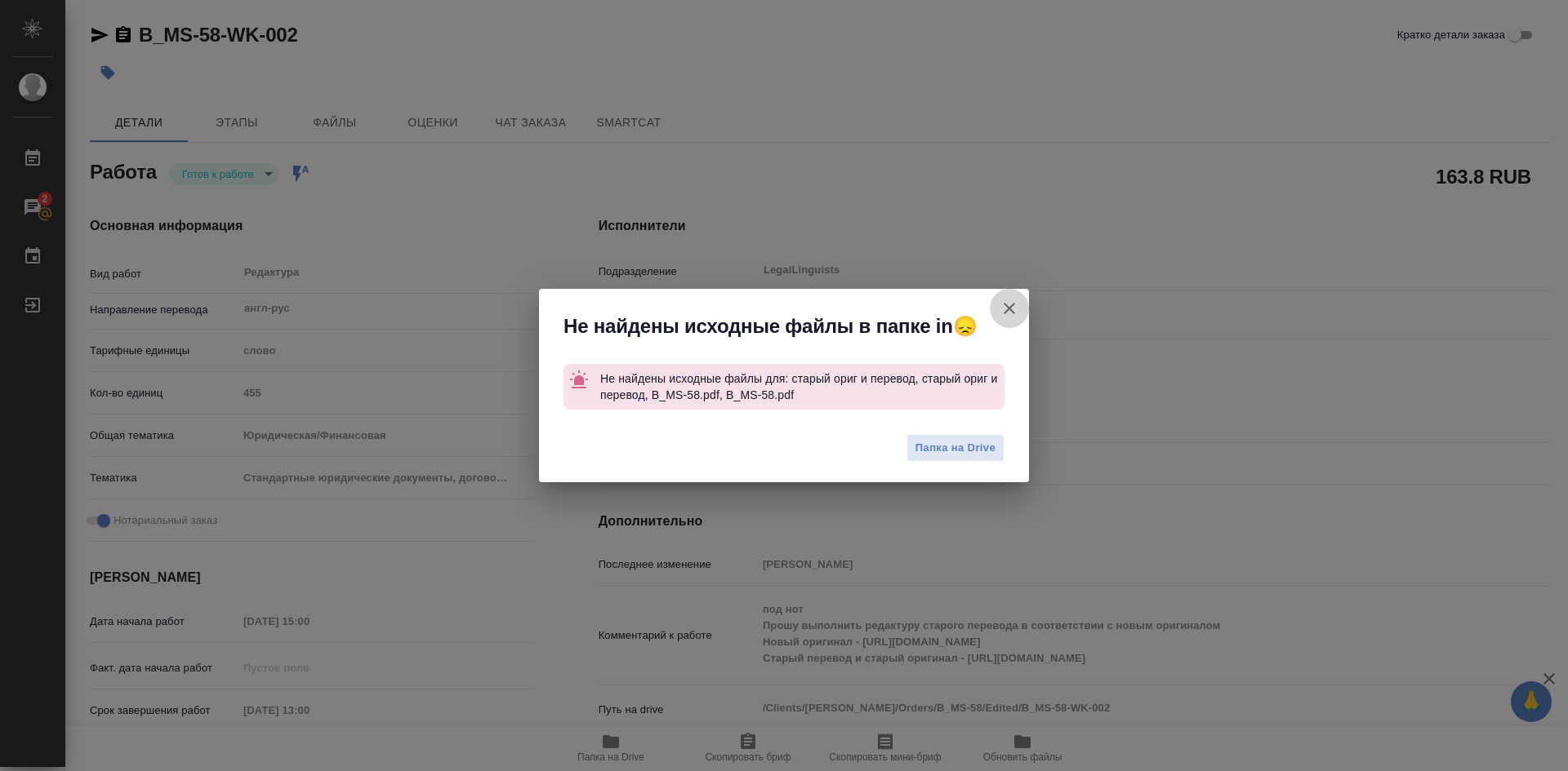
click at [1021, 308] on button "Кратко детали заказа" at bounding box center [1009, 309] width 39 height 39
type textarea "x"
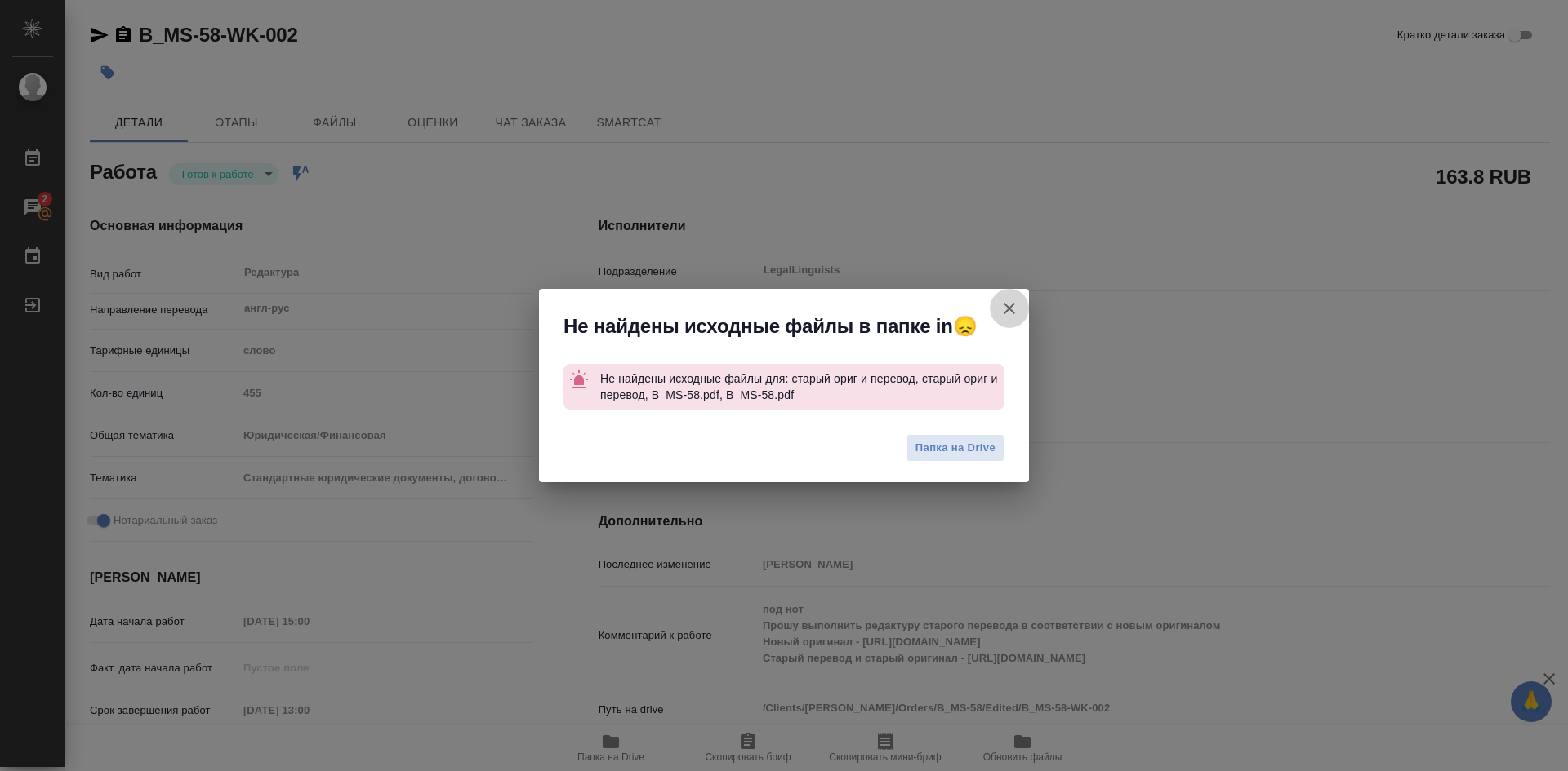
type textarea "x"
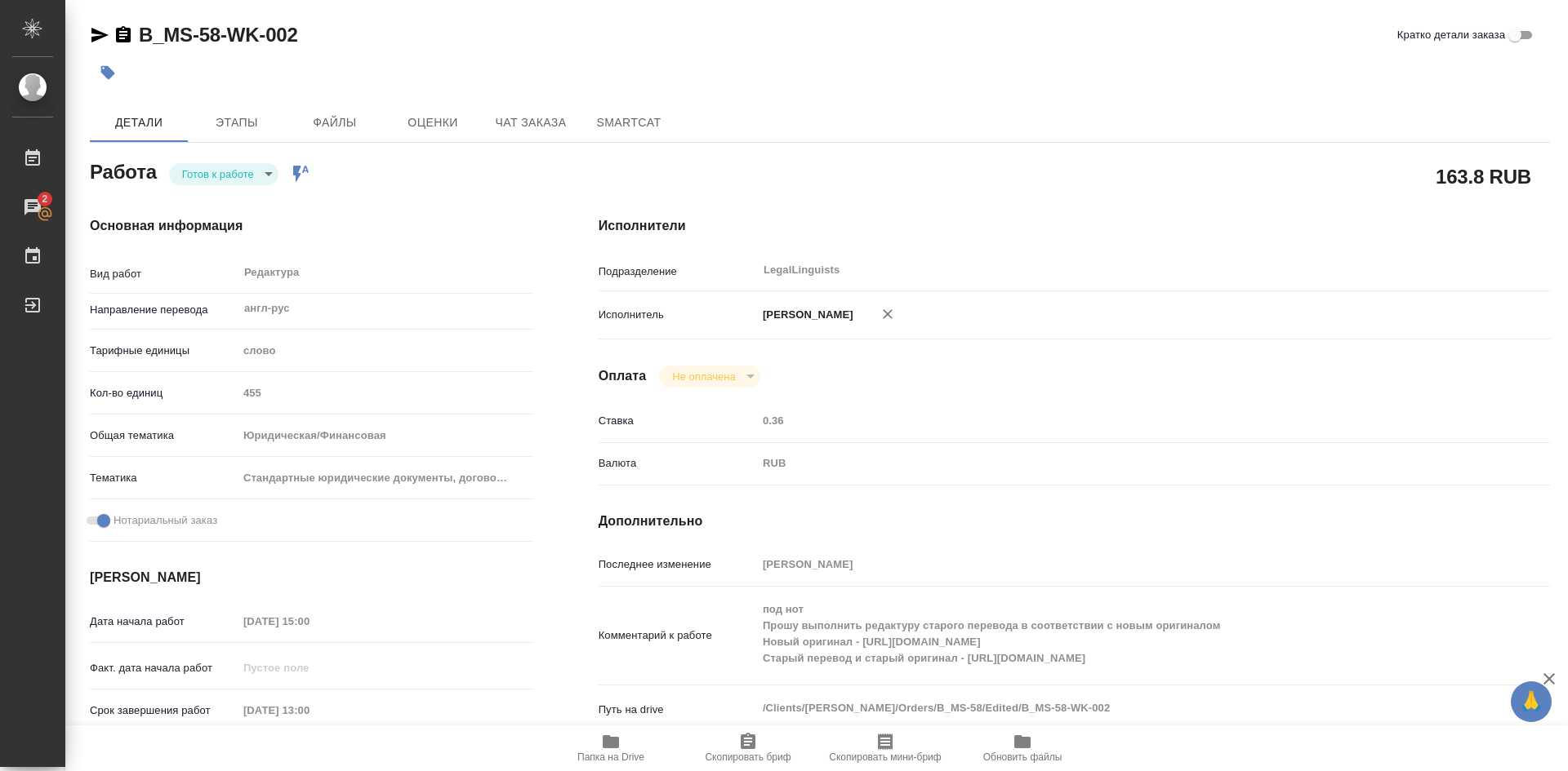
click at [270, 172] on body "🙏 .cls-1 fill:#fff; AWATERA Soldatenkova Tatyana Работы 2 Чаты График Выйти B_M…" at bounding box center [784, 385] width 1568 height 771
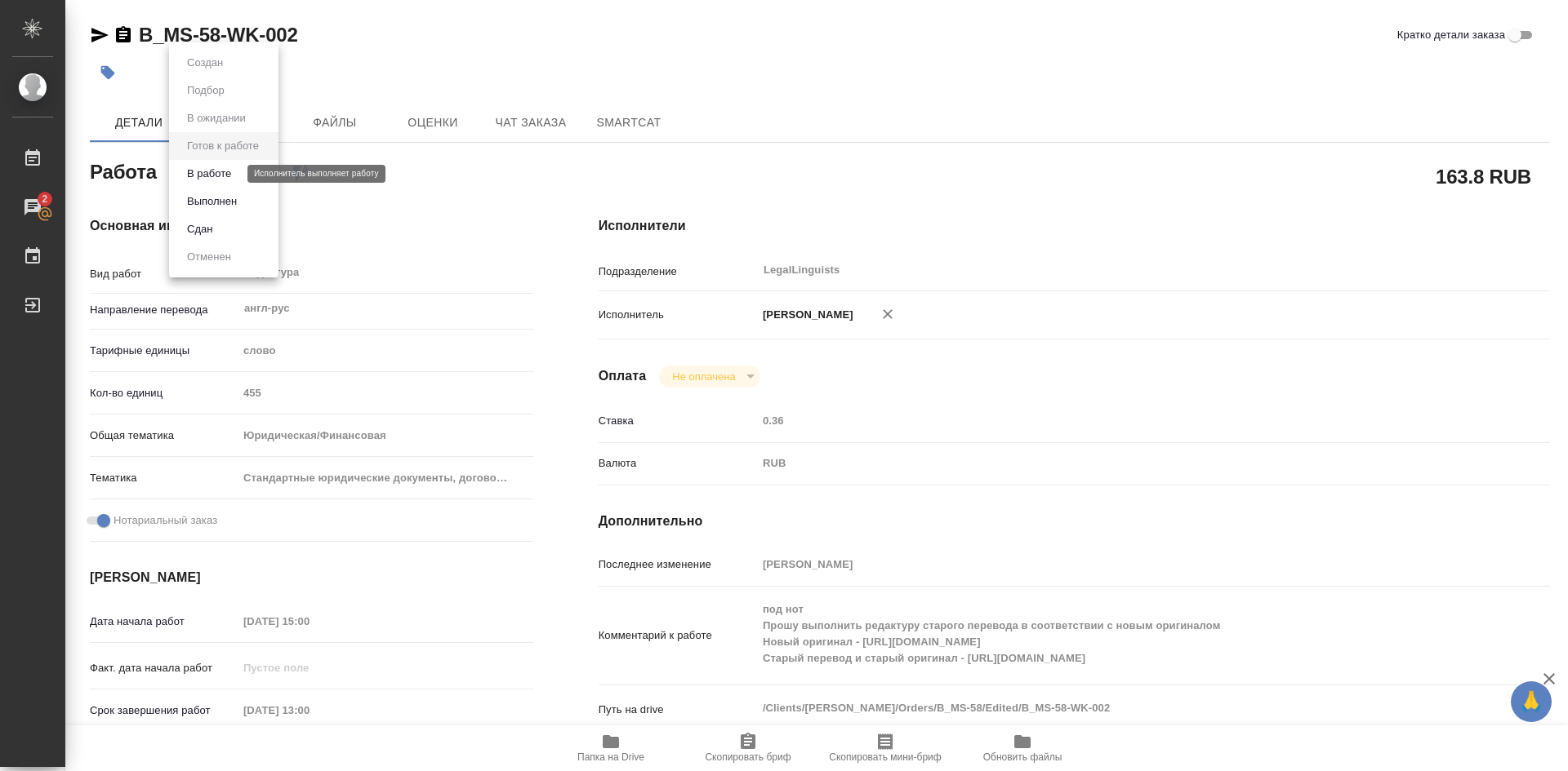
click at [220, 174] on button "В работе" at bounding box center [209, 173] width 54 height 18
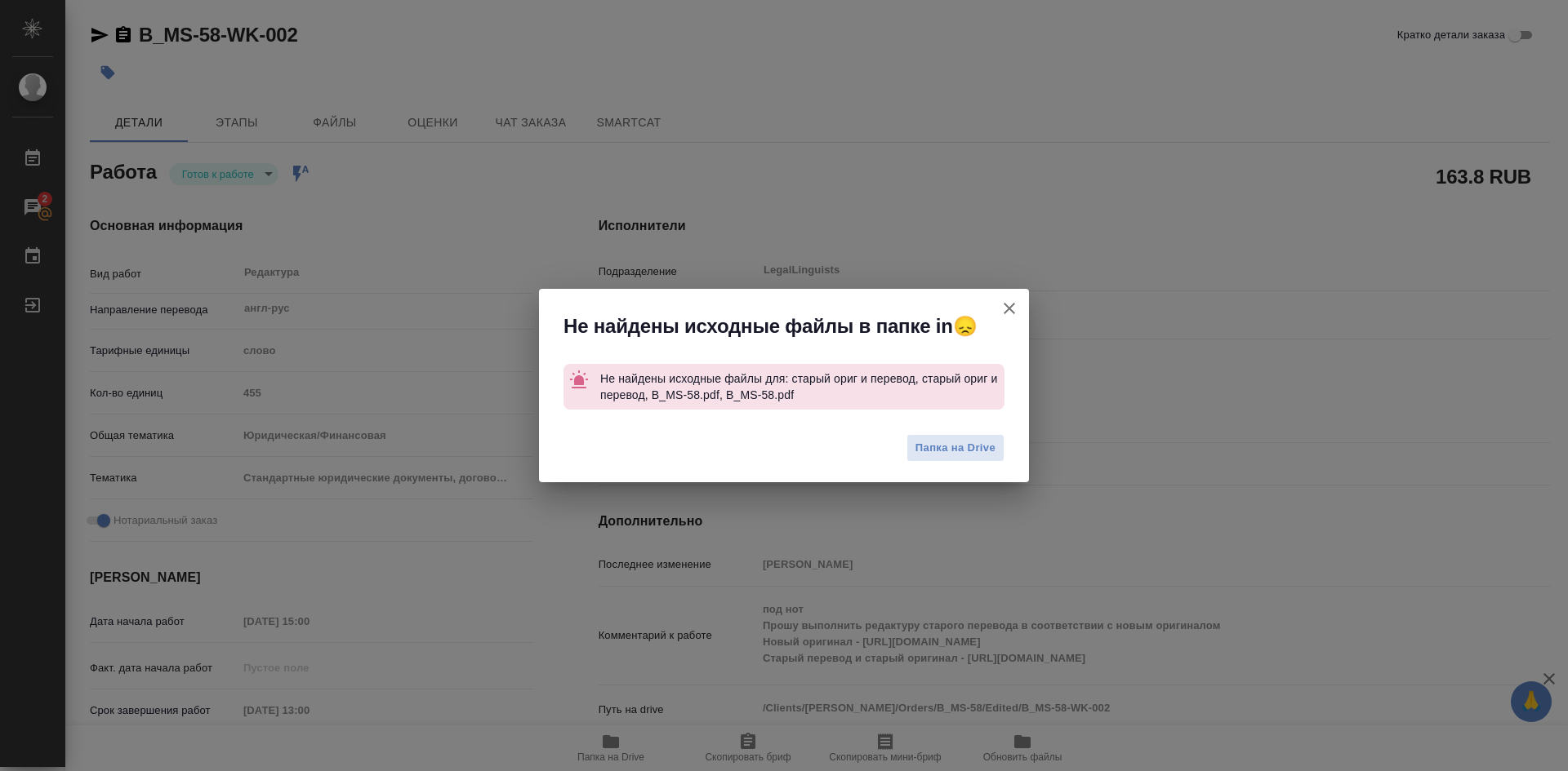
type textarea "x"
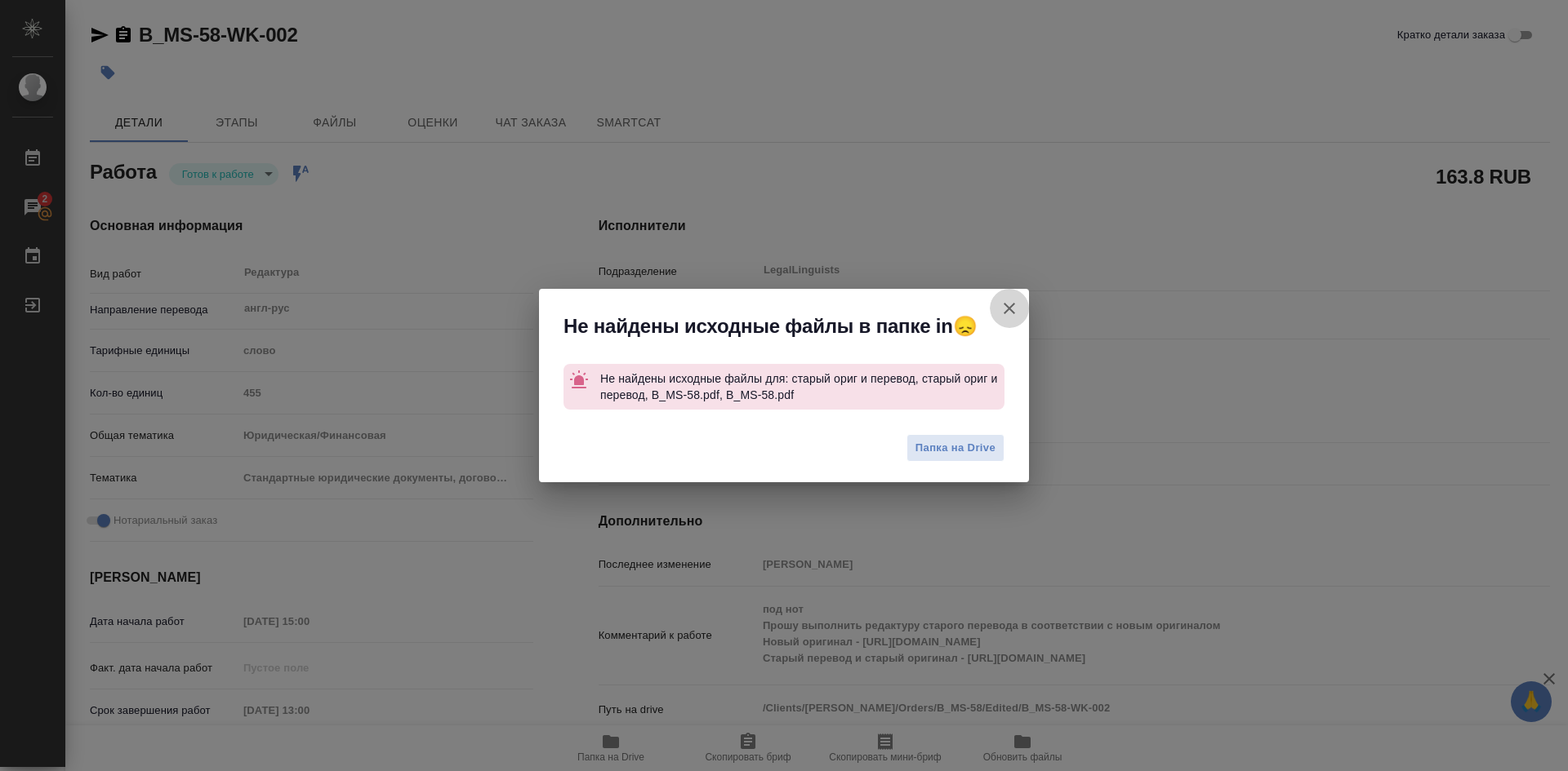
click at [1005, 294] on button "Кратко детали заказа" at bounding box center [1009, 309] width 39 height 39
type textarea "x"
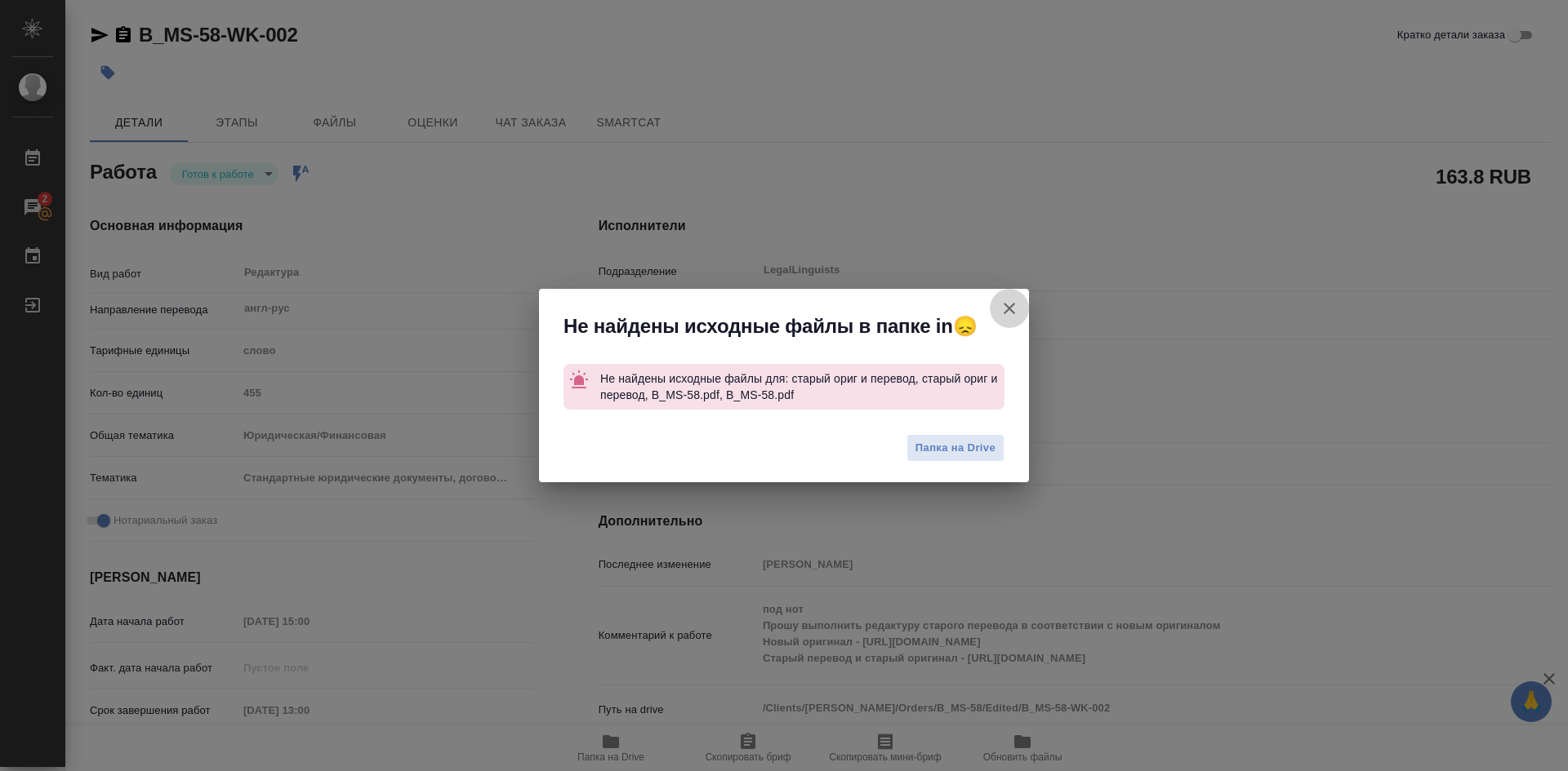
type textarea "x"
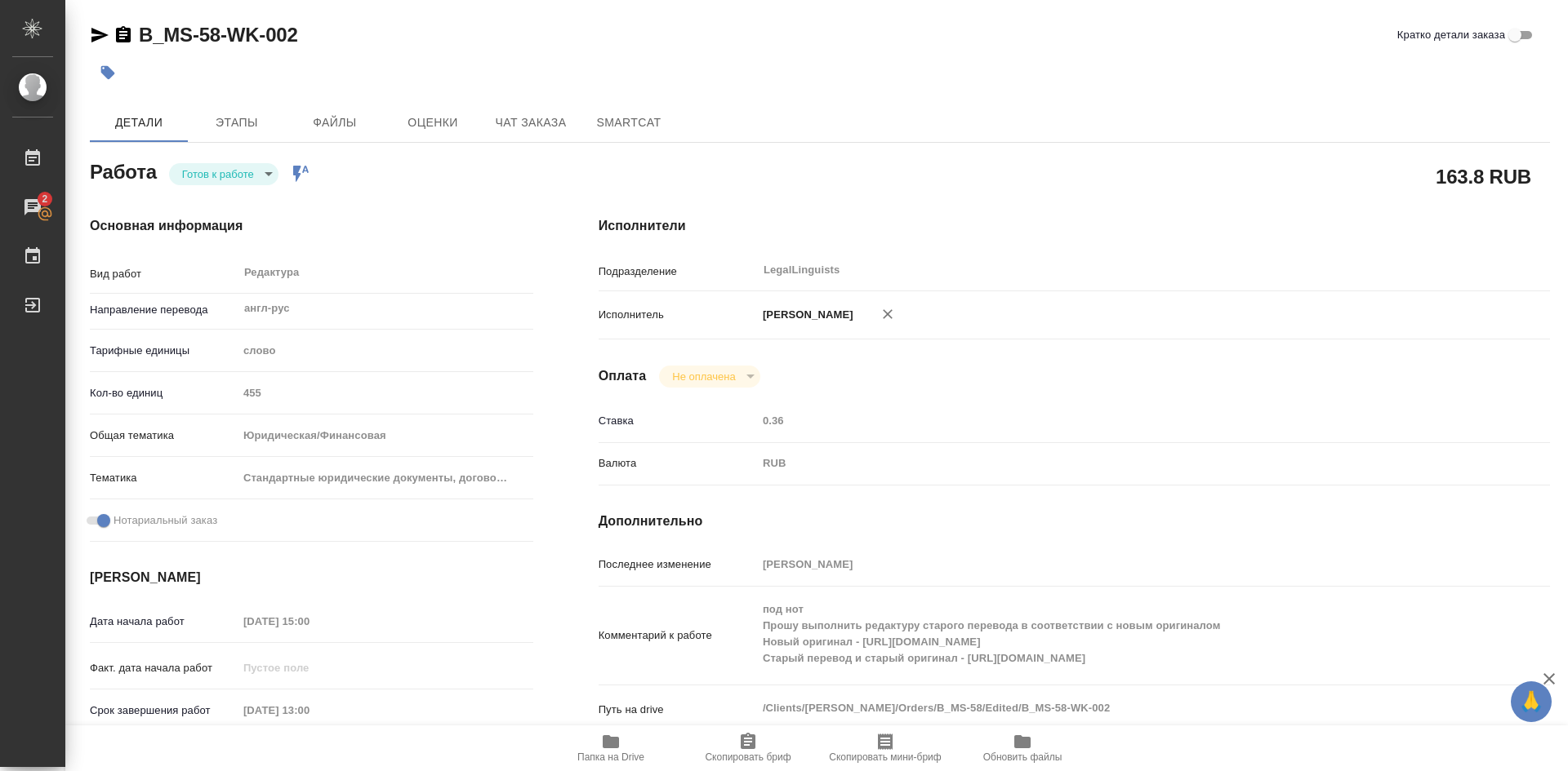
click at [610, 742] on icon "button" at bounding box center [611, 742] width 17 height 13
